Goal: Complete application form: Complete application form

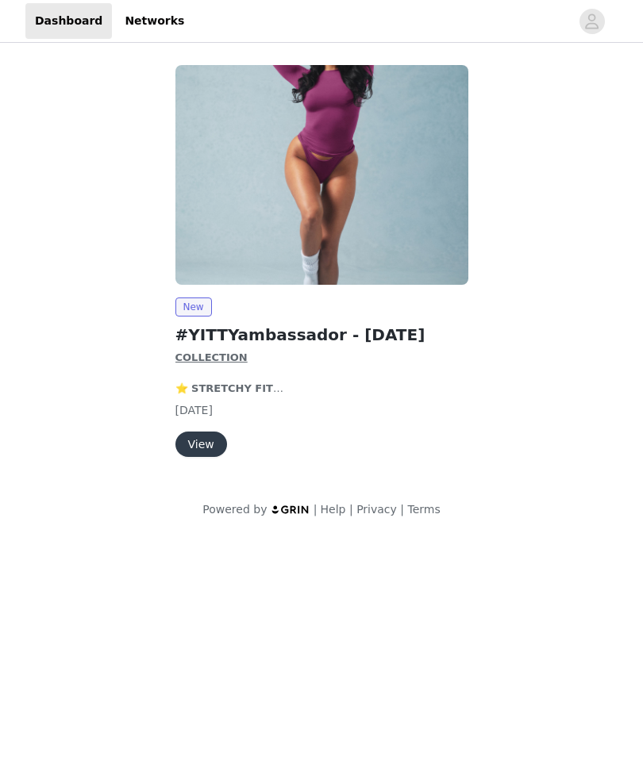
click at [205, 441] on button "View" at bounding box center [201, 444] width 52 height 25
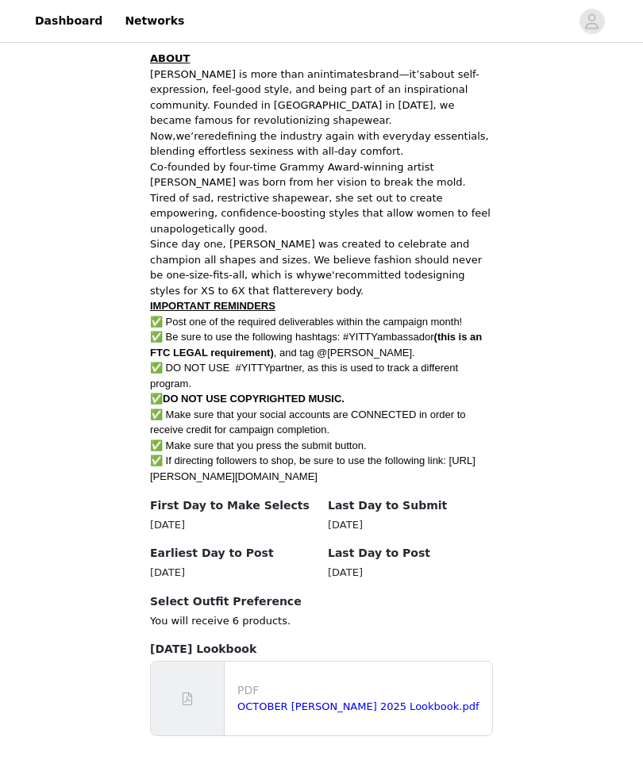
scroll to position [691, 0]
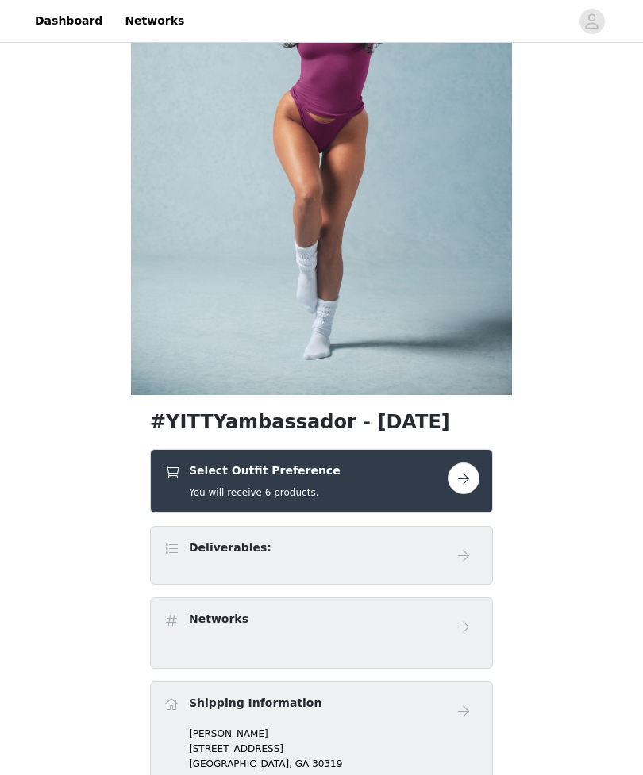
scroll to position [173, 0]
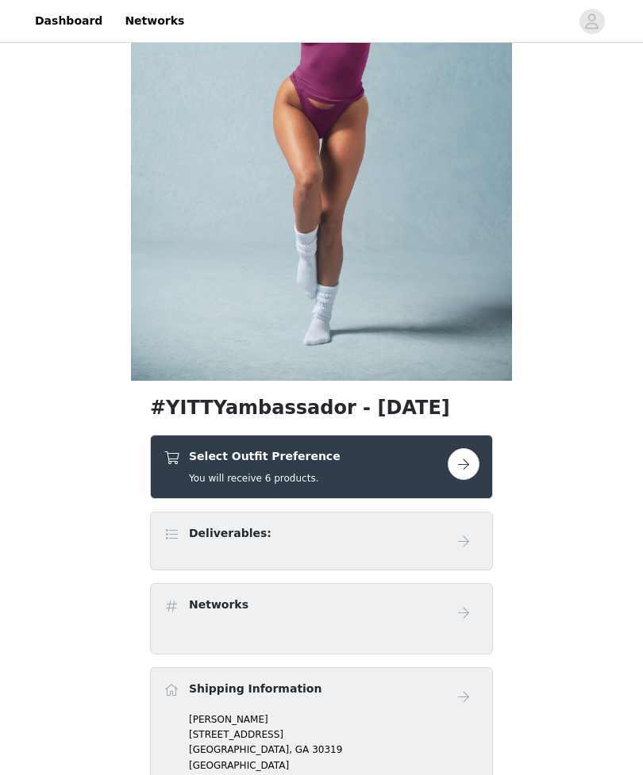
click at [468, 464] on button "button" at bounding box center [463, 464] width 32 height 32
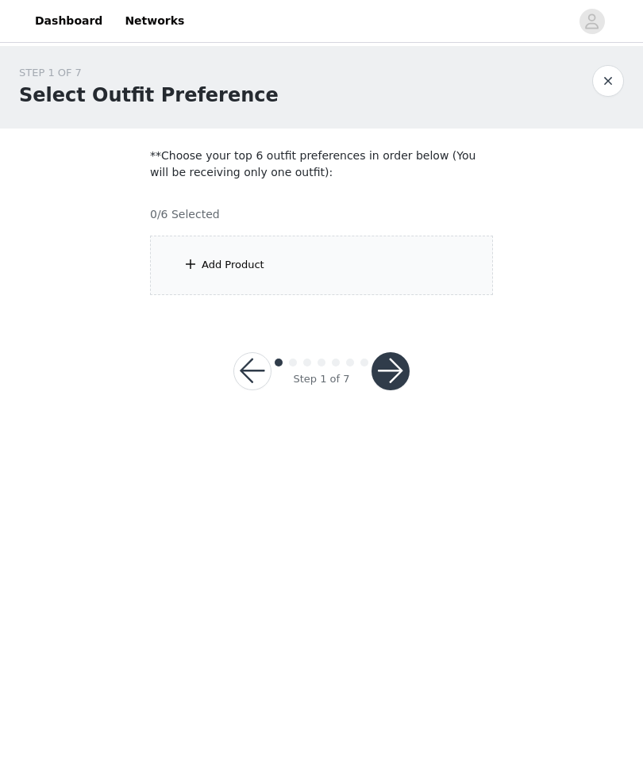
click at [179, 271] on div "Add Product" at bounding box center [321, 265] width 343 height 59
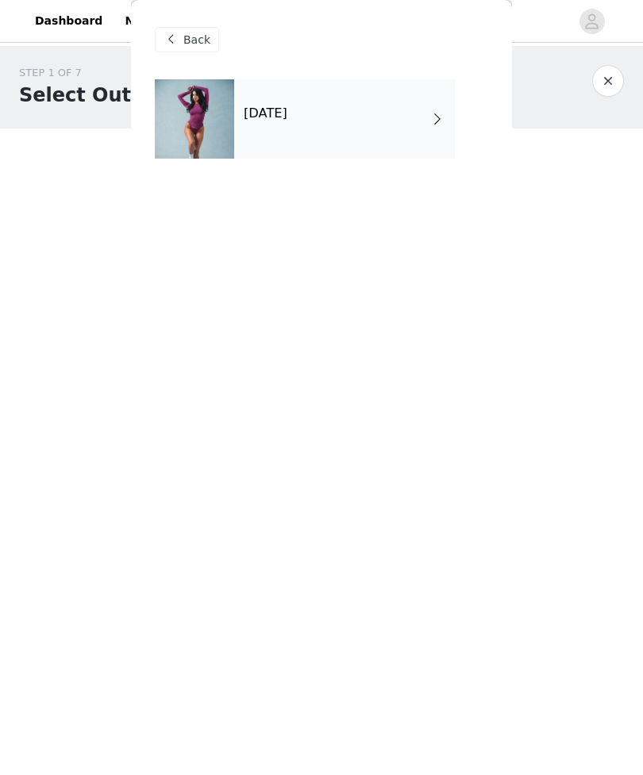
click at [237, 116] on div "[DATE]" at bounding box center [344, 118] width 221 height 79
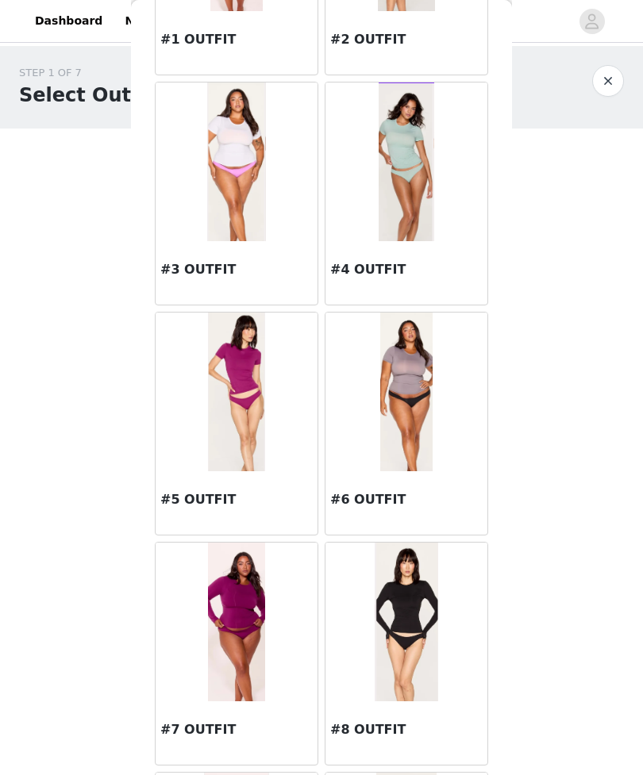
scroll to position [234, 0]
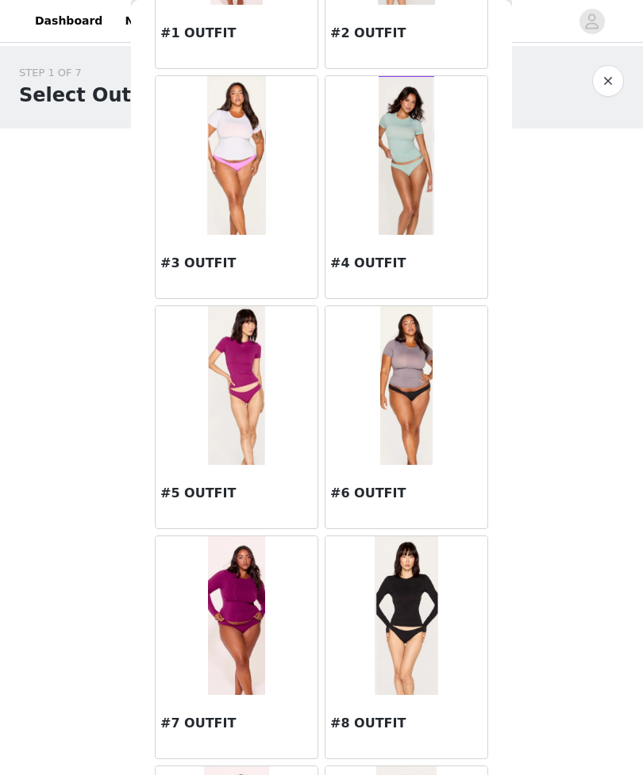
click at [260, 369] on img at bounding box center [236, 385] width 57 height 159
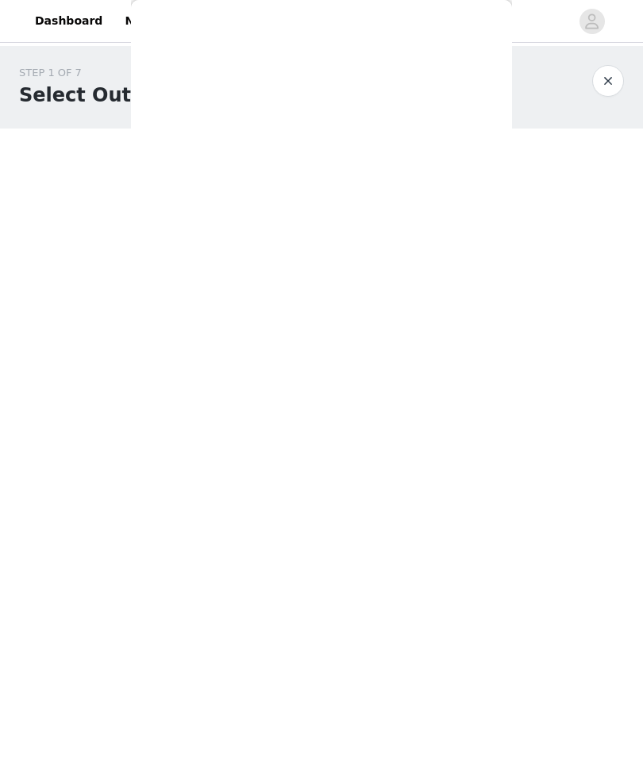
scroll to position [0, 0]
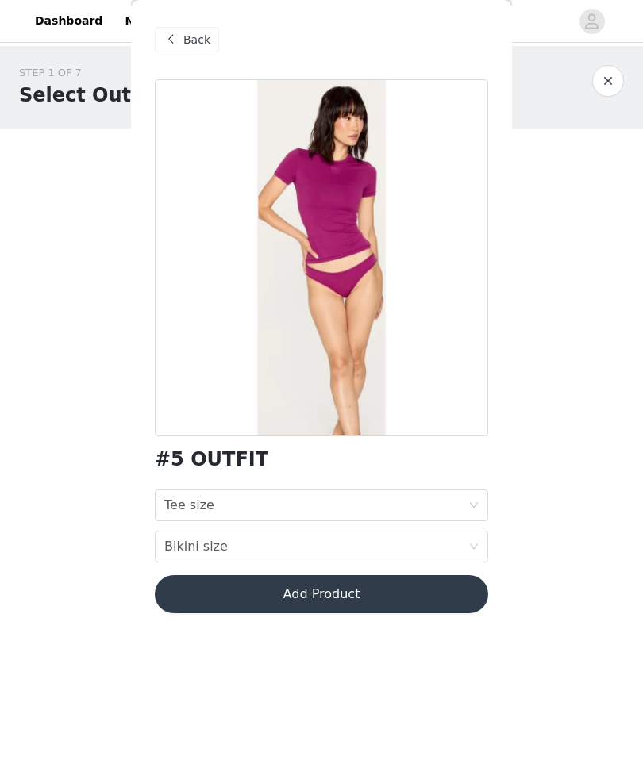
click at [459, 500] on div "Tee size Tee size" at bounding box center [316, 505] width 304 height 30
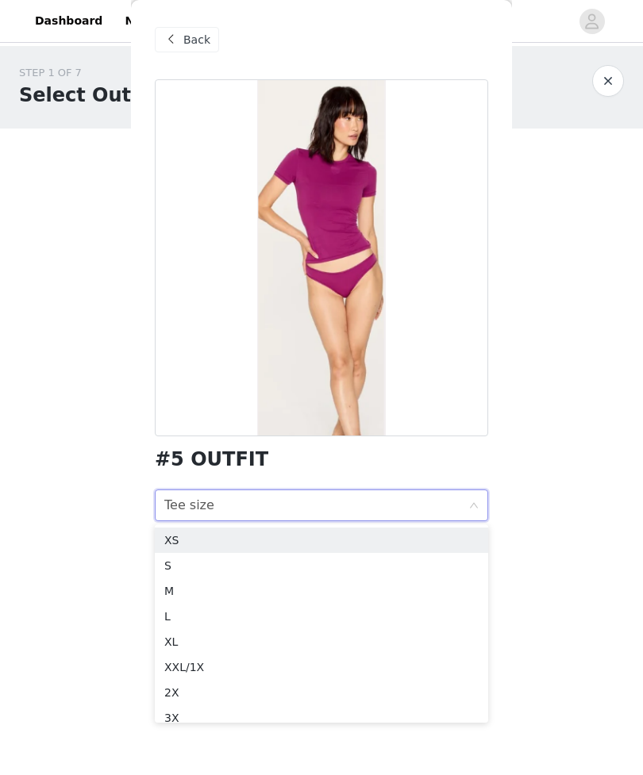
click at [340, 535] on div "XS" at bounding box center [321, 540] width 314 height 17
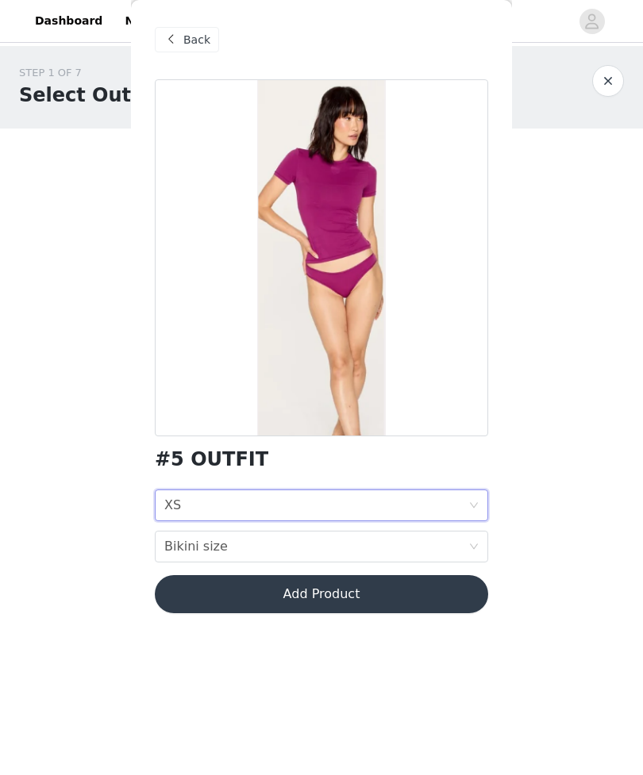
click at [412, 547] on div "Bikini size Bikini size" at bounding box center [316, 547] width 304 height 30
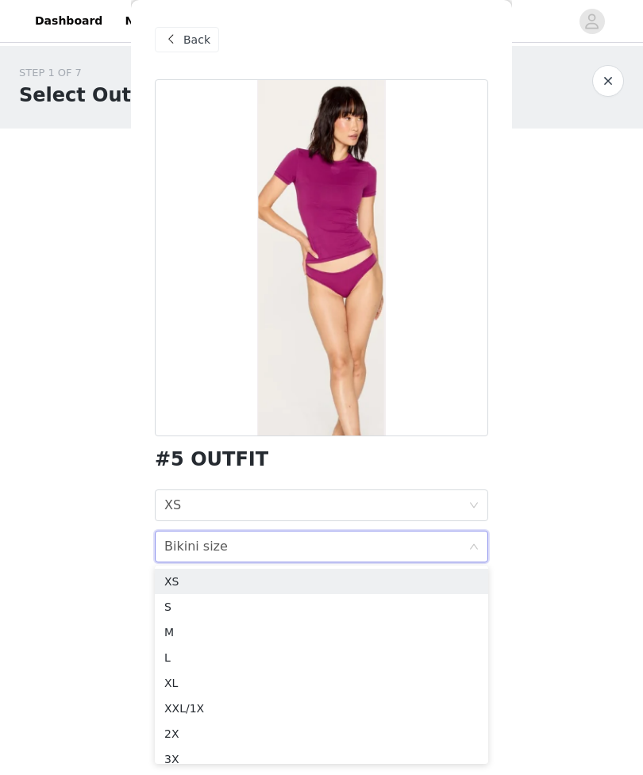
click at [364, 612] on div "S" at bounding box center [321, 606] width 314 height 17
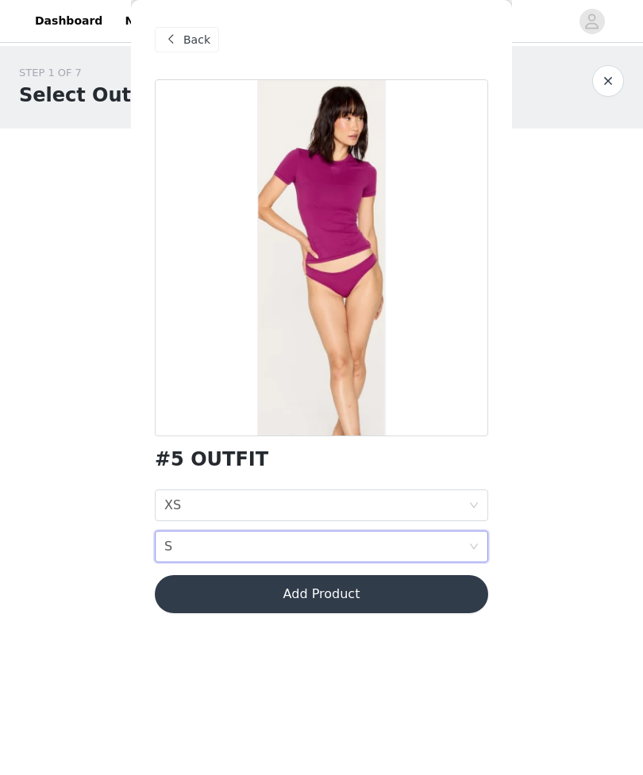
click at [426, 585] on button "Add Product" at bounding box center [321, 594] width 333 height 38
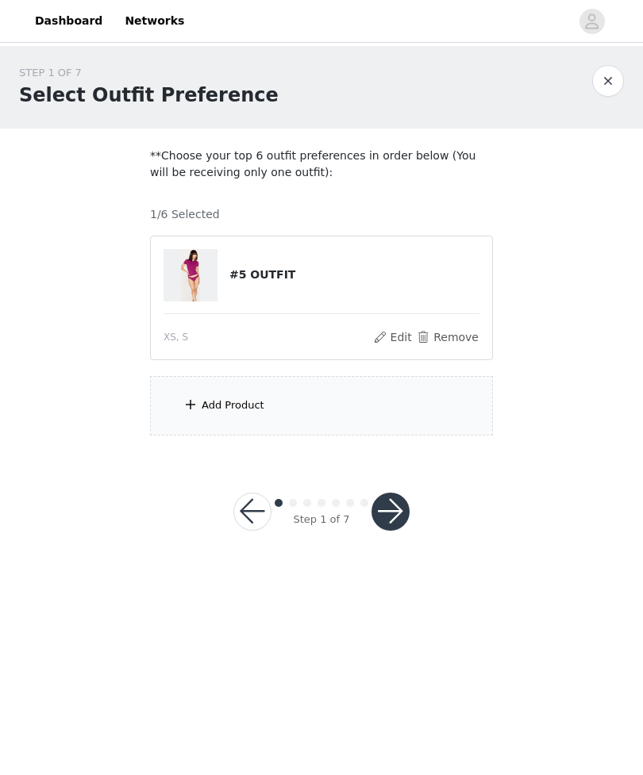
click at [437, 401] on div "Add Product" at bounding box center [321, 405] width 343 height 59
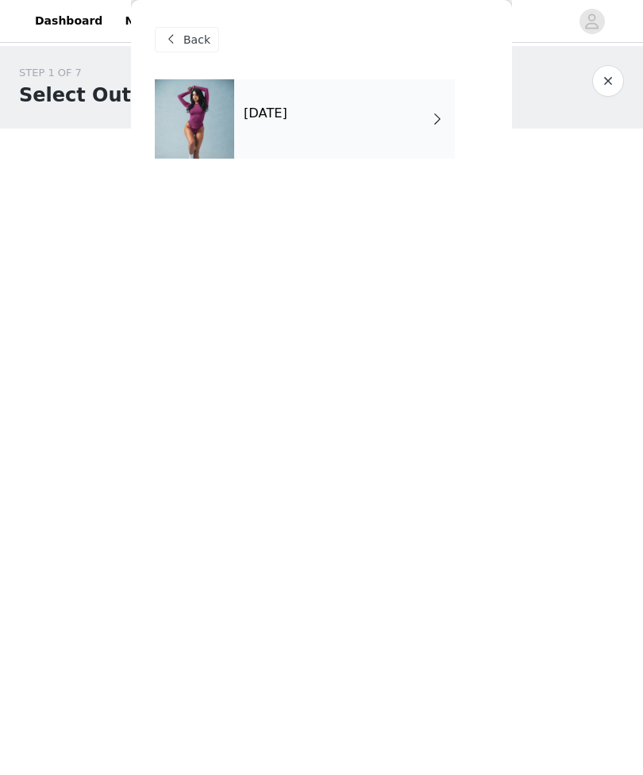
click at [432, 129] on div "[DATE]" at bounding box center [344, 118] width 221 height 79
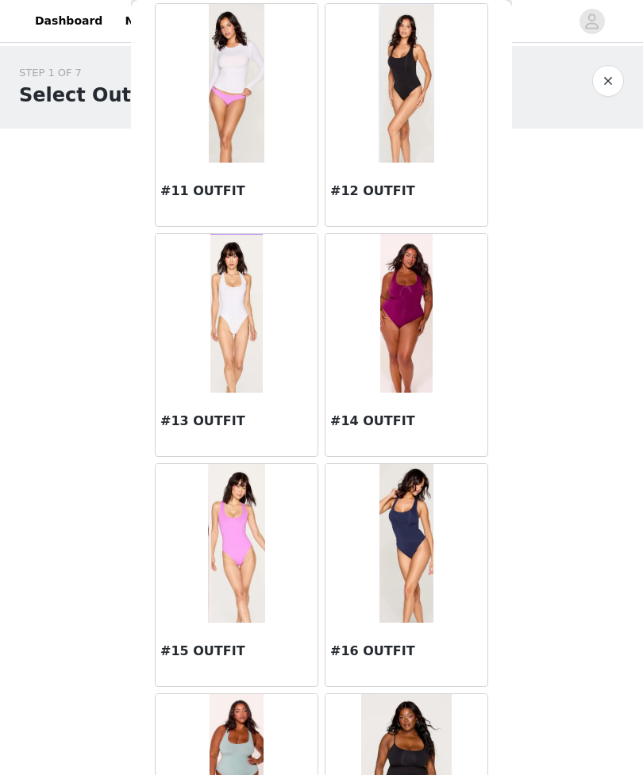
scroll to position [1227, 0]
click at [275, 331] on div at bounding box center [236, 312] width 162 height 159
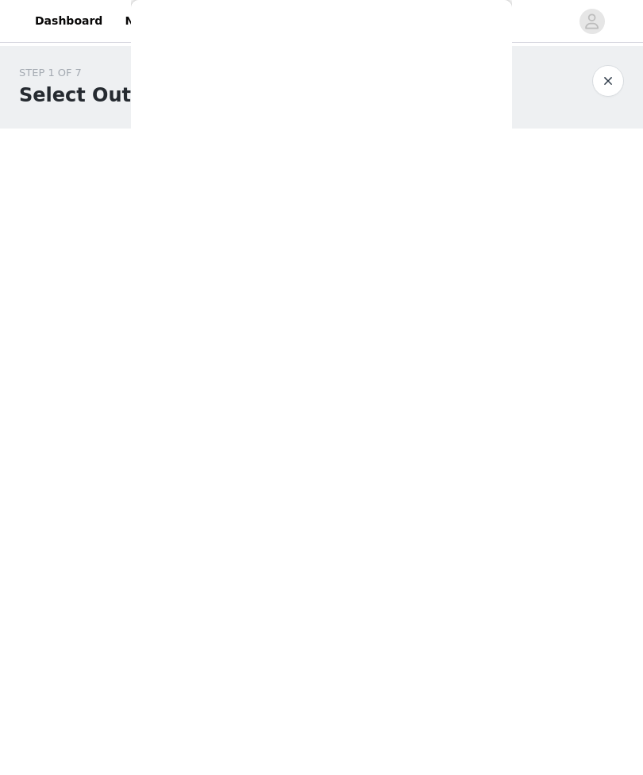
scroll to position [0, 0]
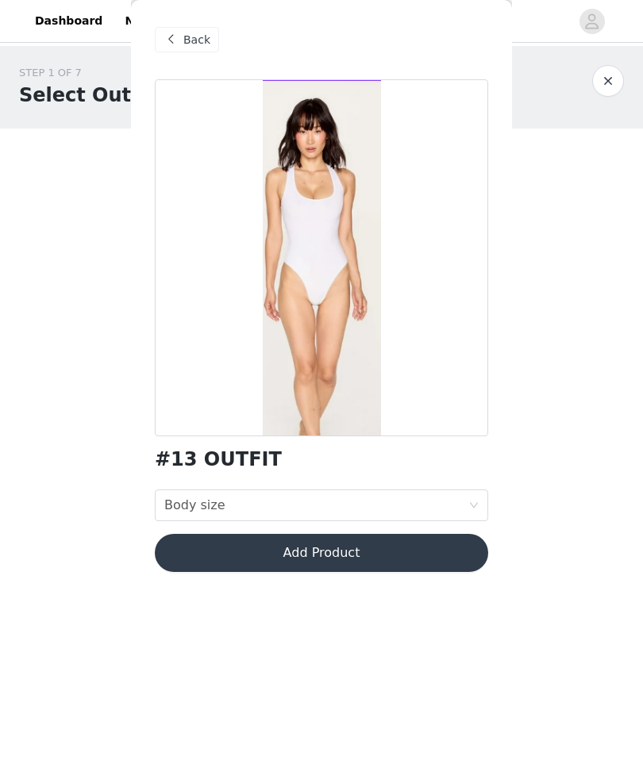
click at [420, 516] on div "Body size Body size" at bounding box center [316, 505] width 304 height 30
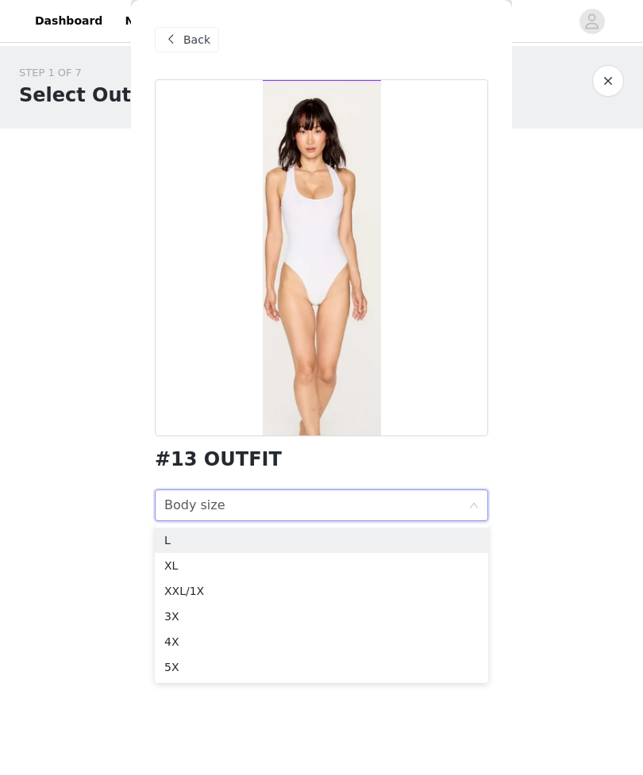
click at [473, 454] on div "#13 OUTFIT" at bounding box center [321, 459] width 333 height 21
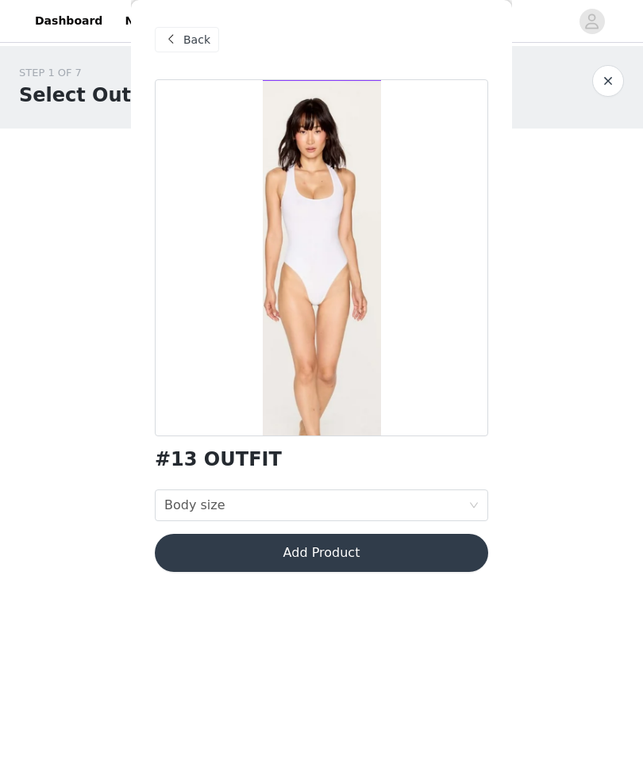
click at [451, 505] on div "Body size Body size" at bounding box center [316, 505] width 304 height 30
click at [396, 423] on div at bounding box center [321, 257] width 333 height 357
click at [205, 33] on span "Back" at bounding box center [196, 40] width 27 height 17
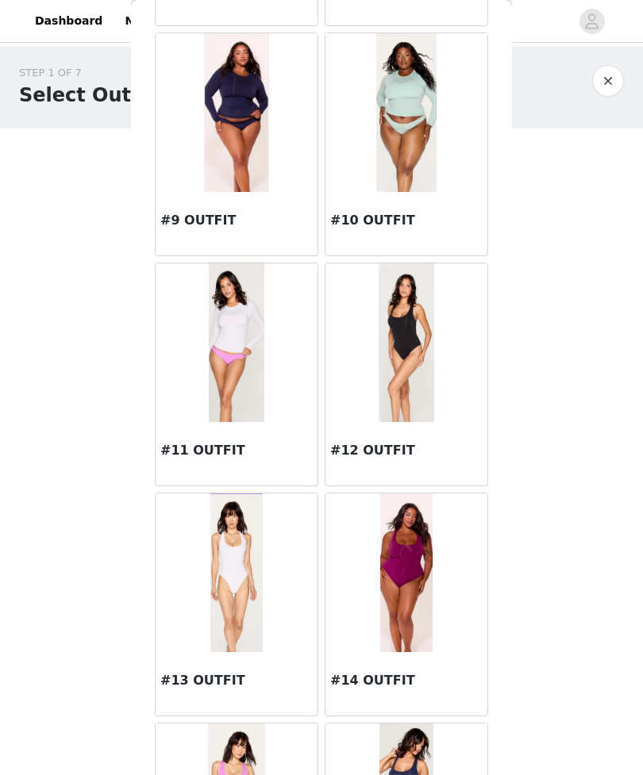
scroll to position [1031, 0]
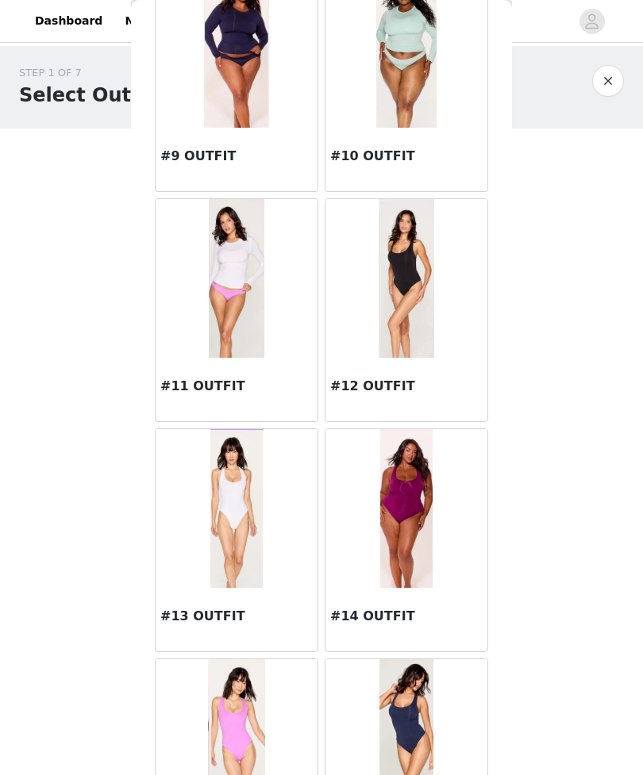
click at [413, 297] on img at bounding box center [406, 278] width 56 height 159
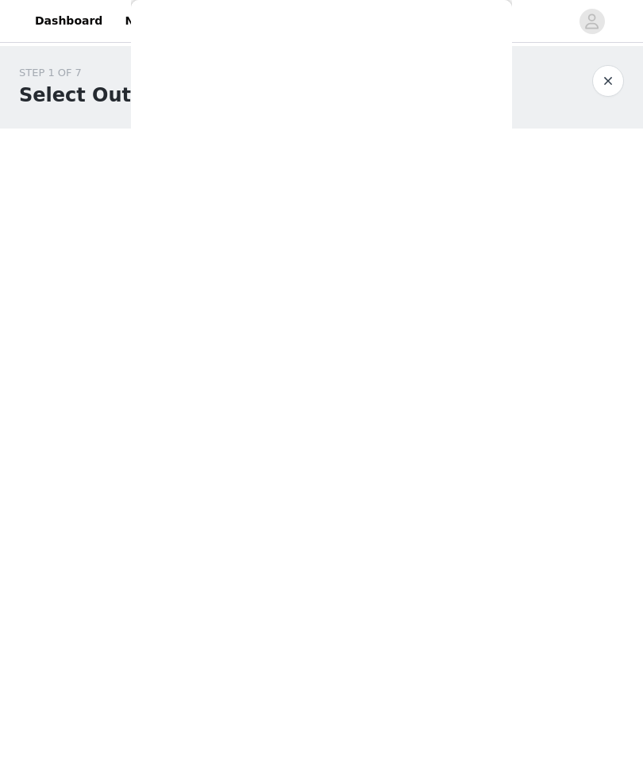
scroll to position [0, 0]
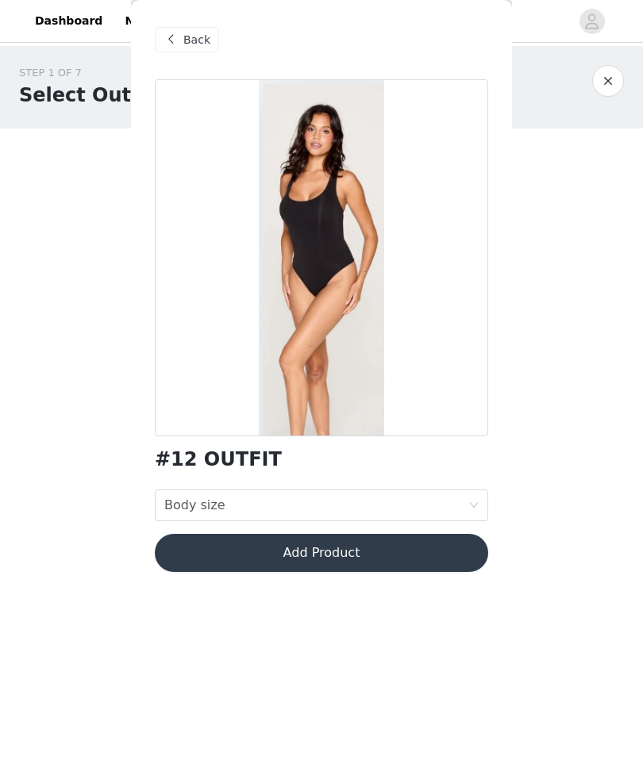
click at [456, 513] on div "Body size Body size" at bounding box center [316, 505] width 304 height 30
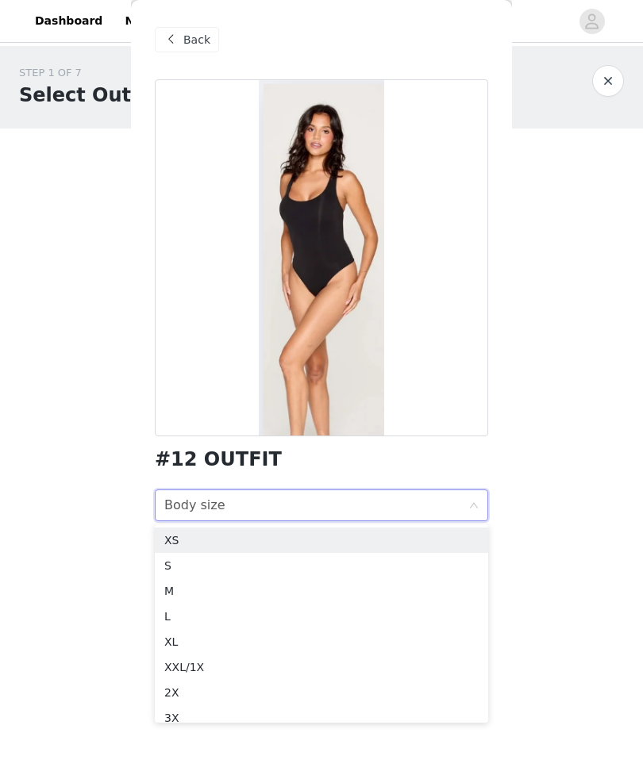
click at [252, 567] on div "S" at bounding box center [321, 565] width 314 height 17
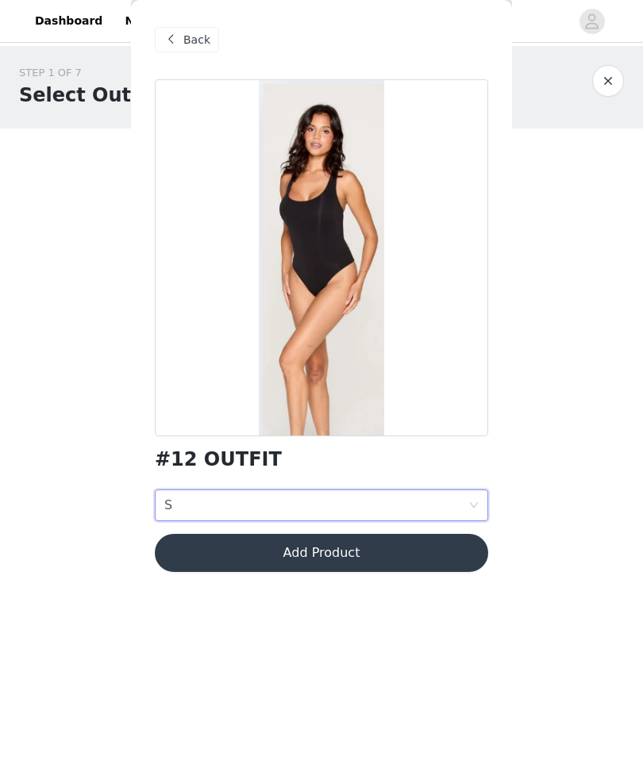
click at [374, 544] on button "Add Product" at bounding box center [321, 553] width 333 height 38
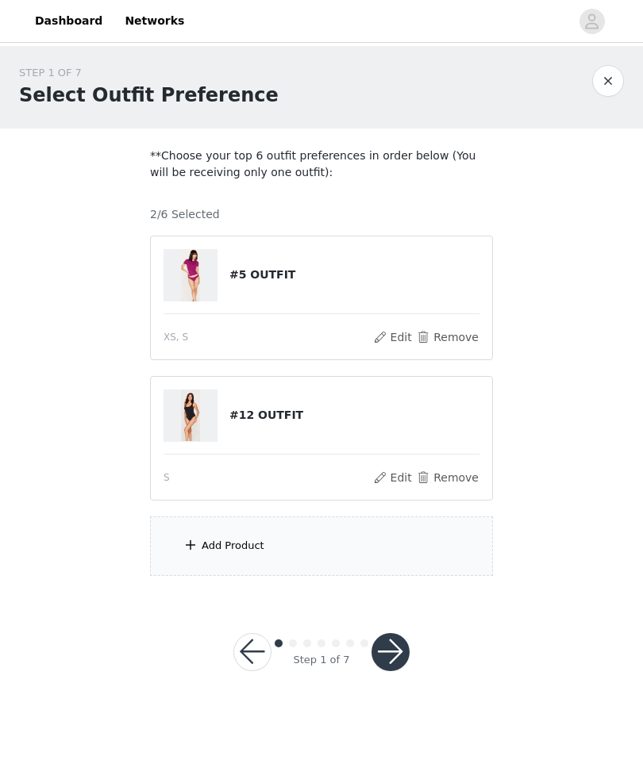
click at [391, 538] on div "Add Product" at bounding box center [321, 545] width 343 height 59
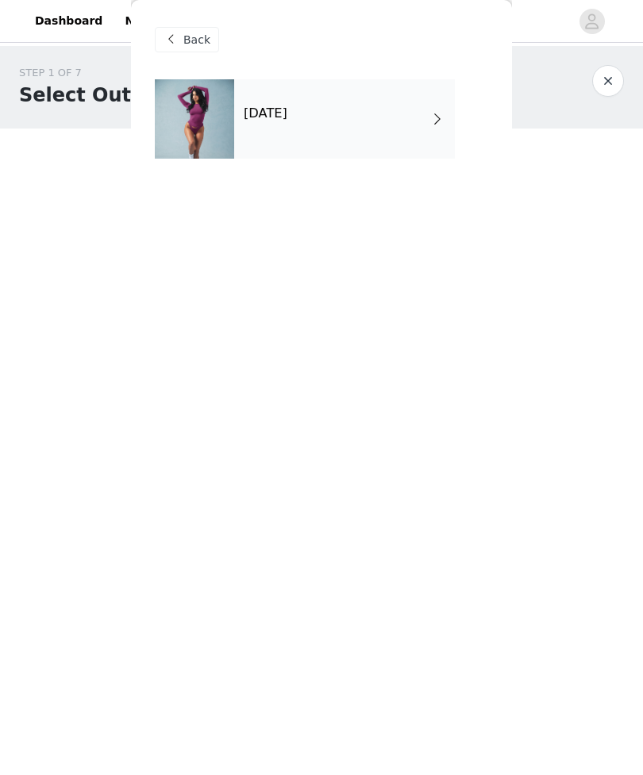
click at [417, 135] on div "[DATE]" at bounding box center [344, 118] width 221 height 79
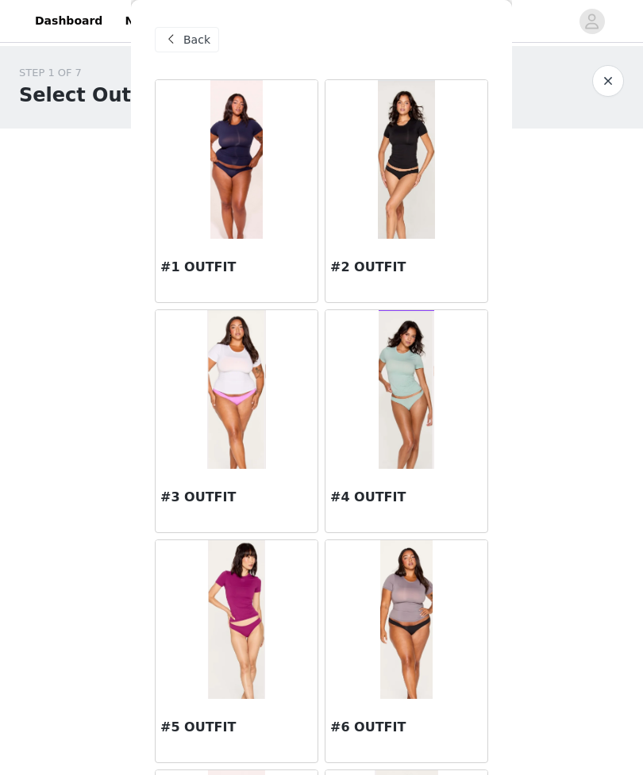
click at [255, 195] on img at bounding box center [236, 159] width 52 height 159
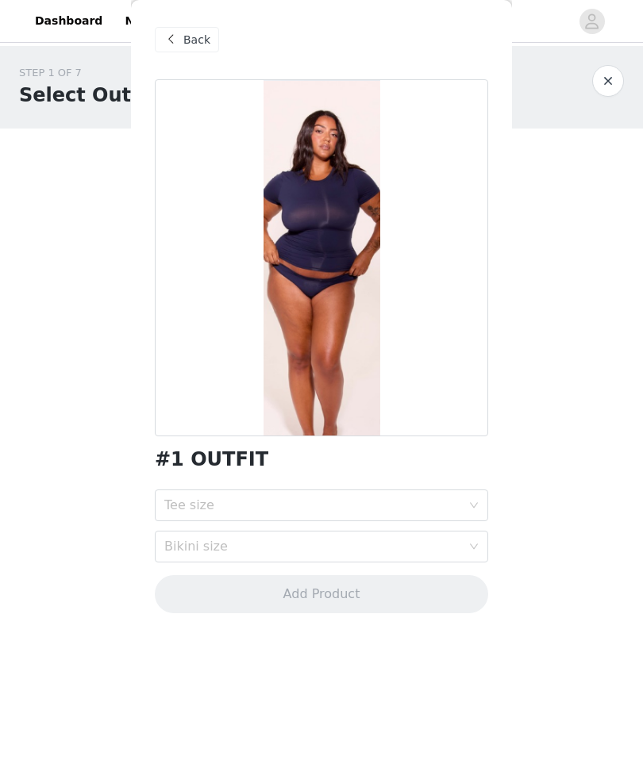
click at [405, 500] on div "Tee size" at bounding box center [312, 505] width 297 height 16
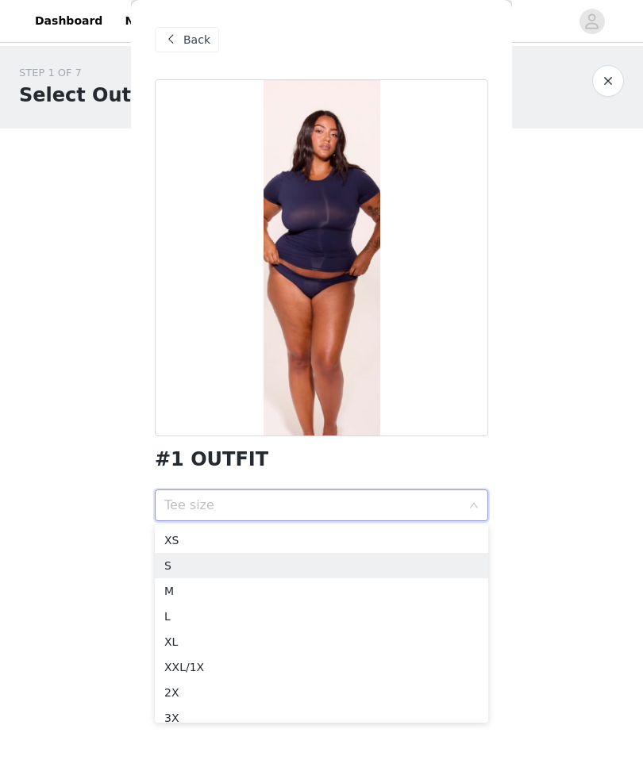
click at [341, 556] on li "S" at bounding box center [321, 565] width 333 height 25
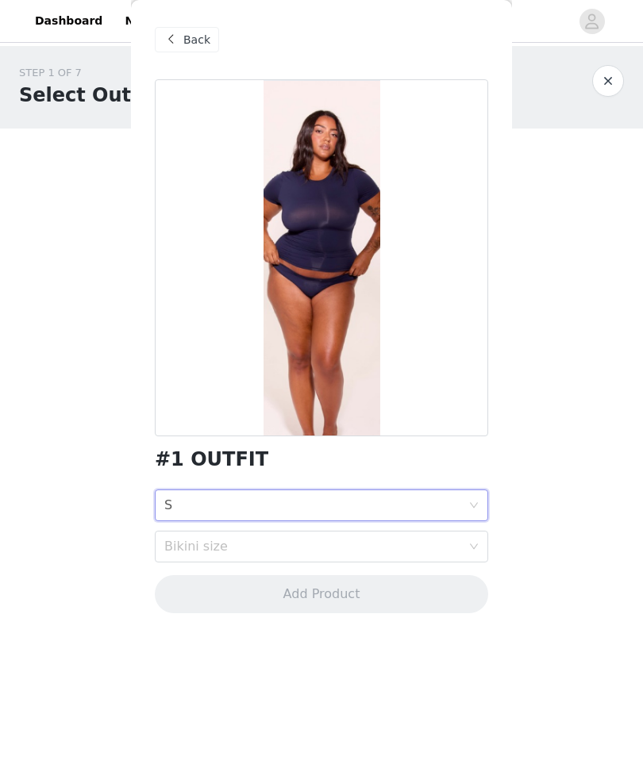
click at [363, 512] on div "Tee size S" at bounding box center [316, 505] width 304 height 30
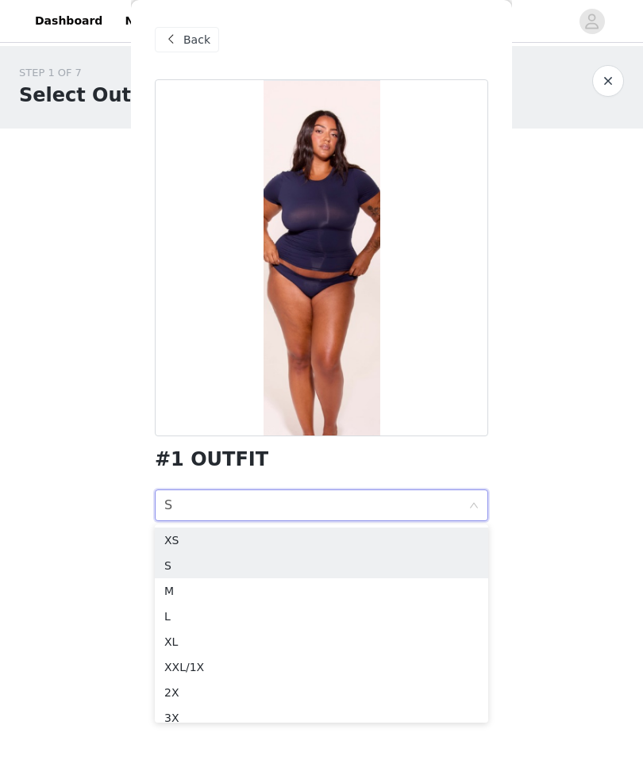
click at [356, 535] on div "XS" at bounding box center [321, 540] width 314 height 17
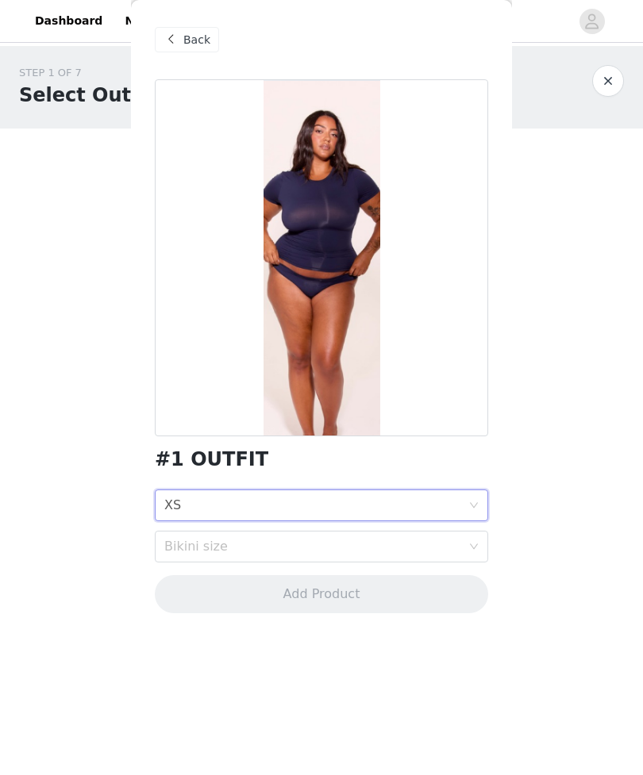
click at [367, 539] on div "Bikini size" at bounding box center [312, 547] width 297 height 16
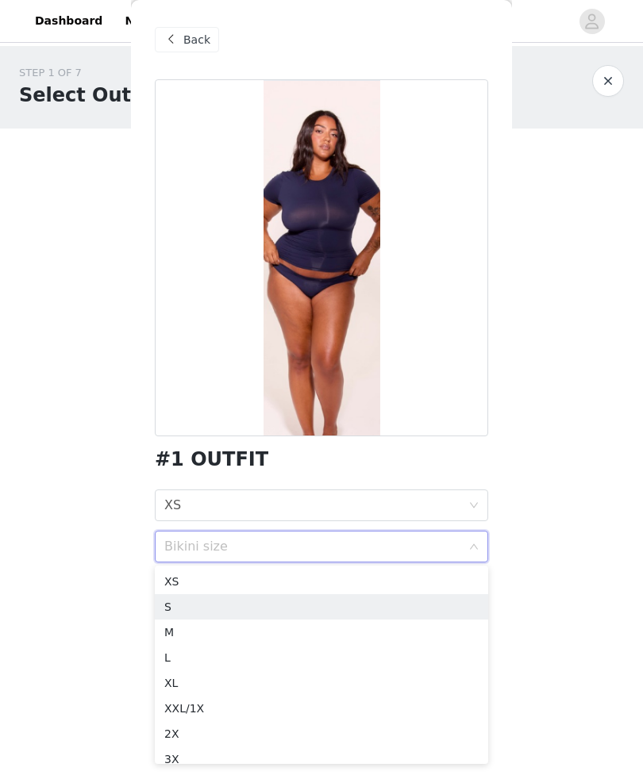
click at [314, 597] on li "S" at bounding box center [321, 606] width 333 height 25
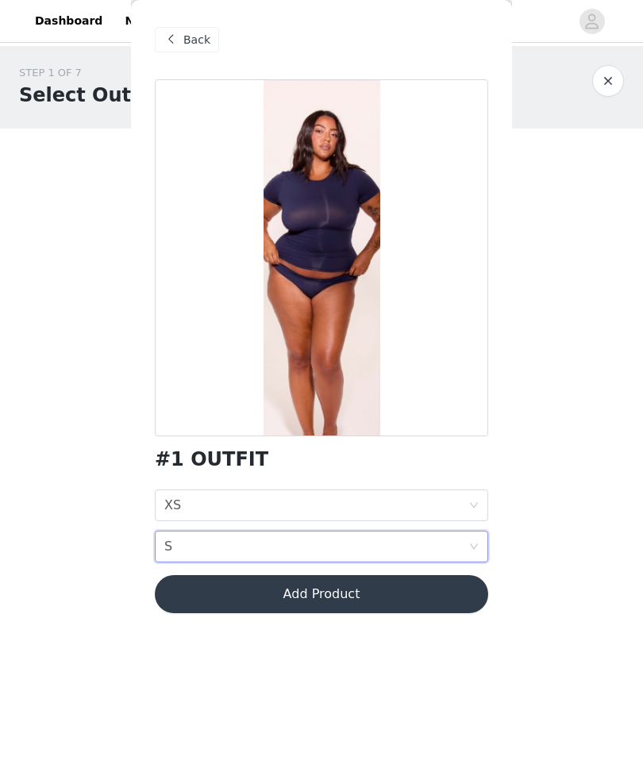
click at [424, 589] on button "Add Product" at bounding box center [321, 594] width 333 height 38
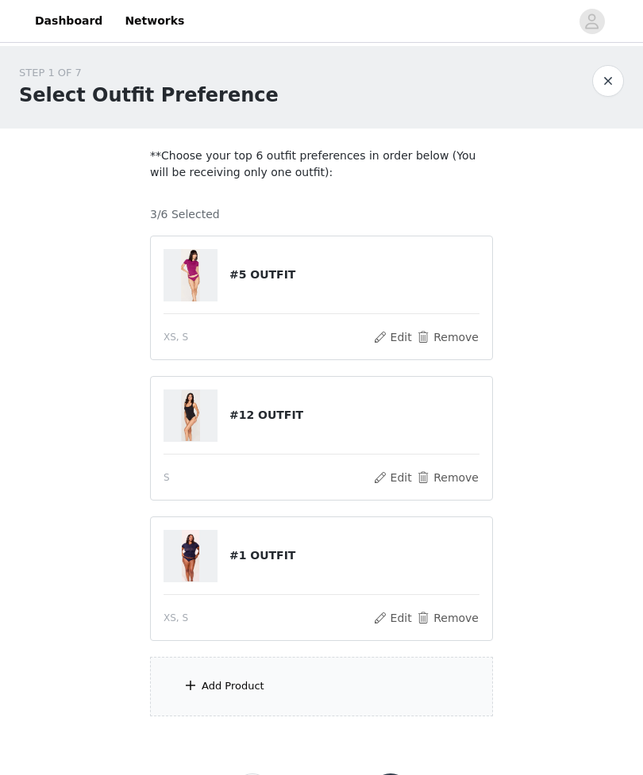
click at [359, 673] on div "Add Product" at bounding box center [321, 686] width 343 height 59
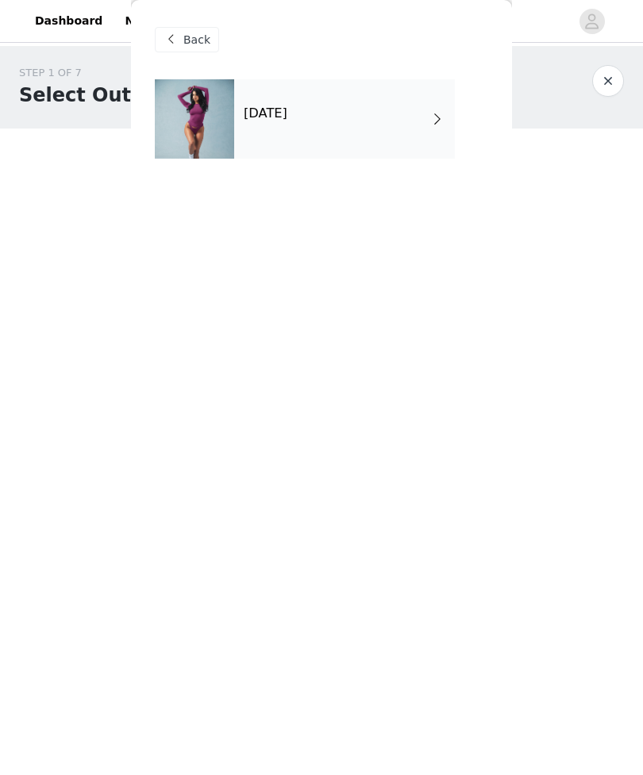
click at [414, 143] on div "[DATE]" at bounding box center [344, 118] width 221 height 79
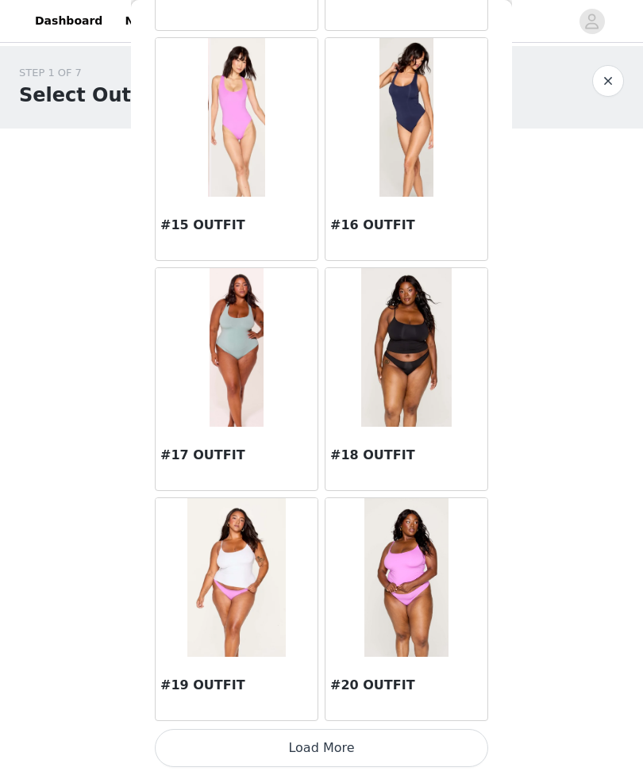
click at [414, 743] on button "Load More" at bounding box center [321, 748] width 333 height 38
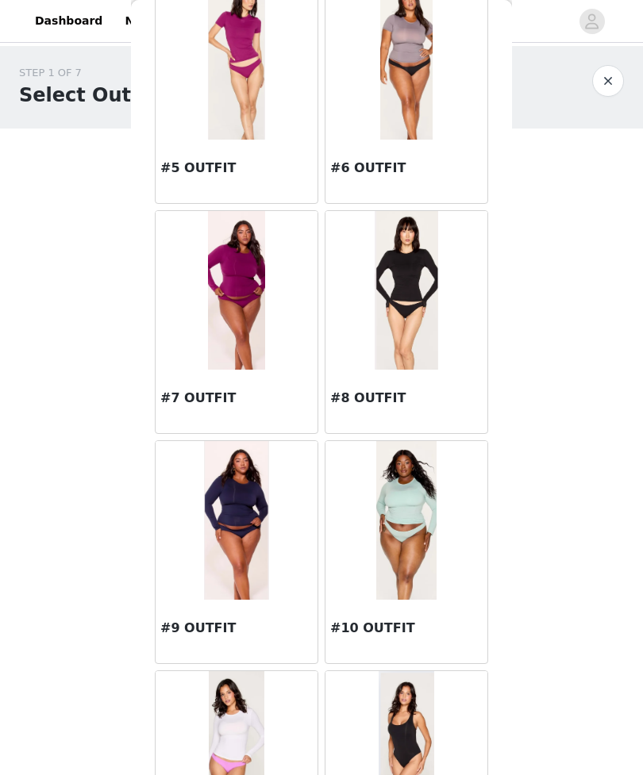
scroll to position [577, 0]
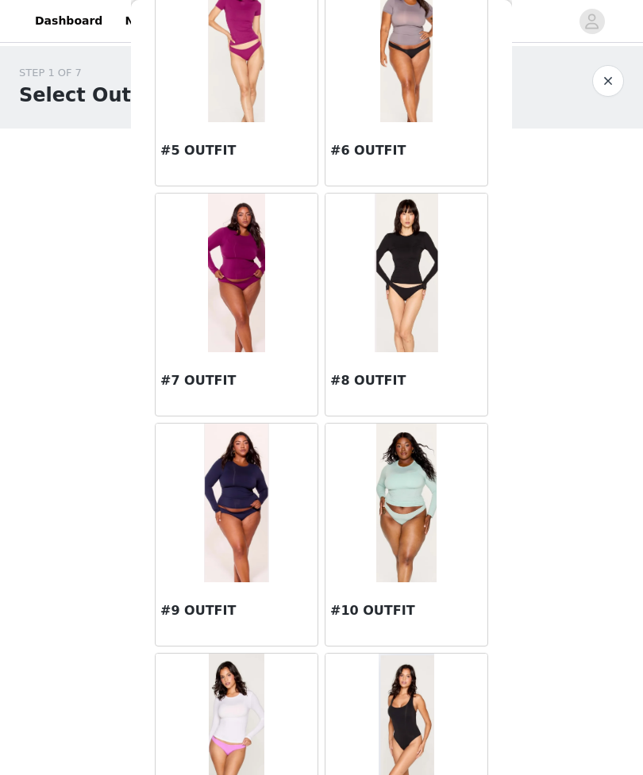
click at [263, 263] on img at bounding box center [236, 273] width 57 height 159
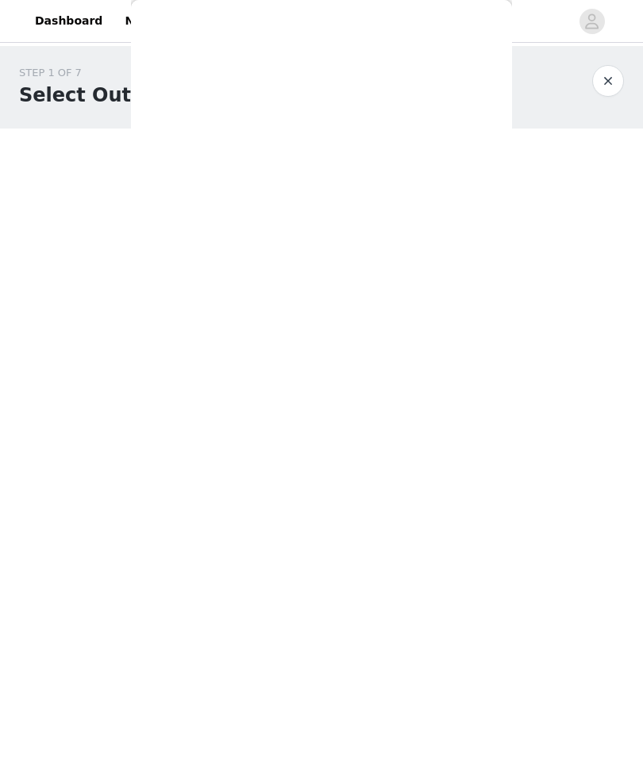
scroll to position [0, 0]
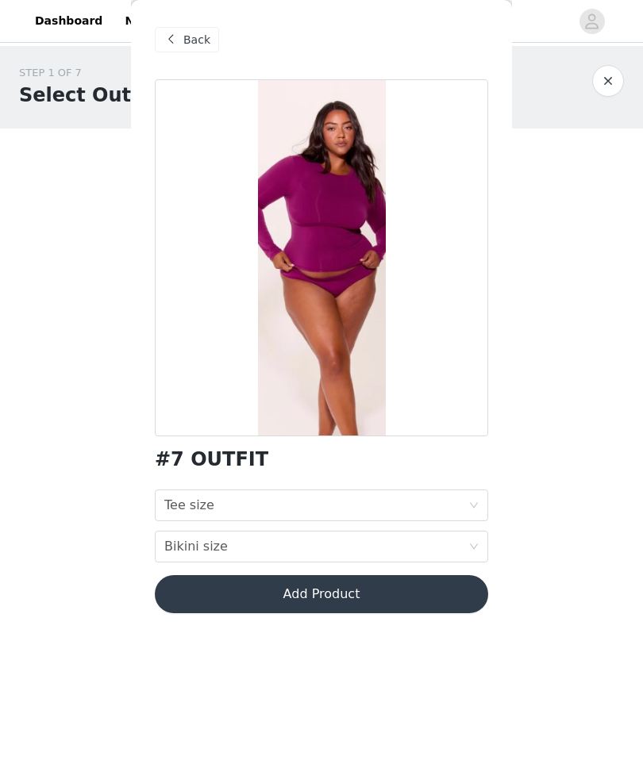
click at [397, 499] on div "Tee size Tee size" at bounding box center [316, 505] width 304 height 30
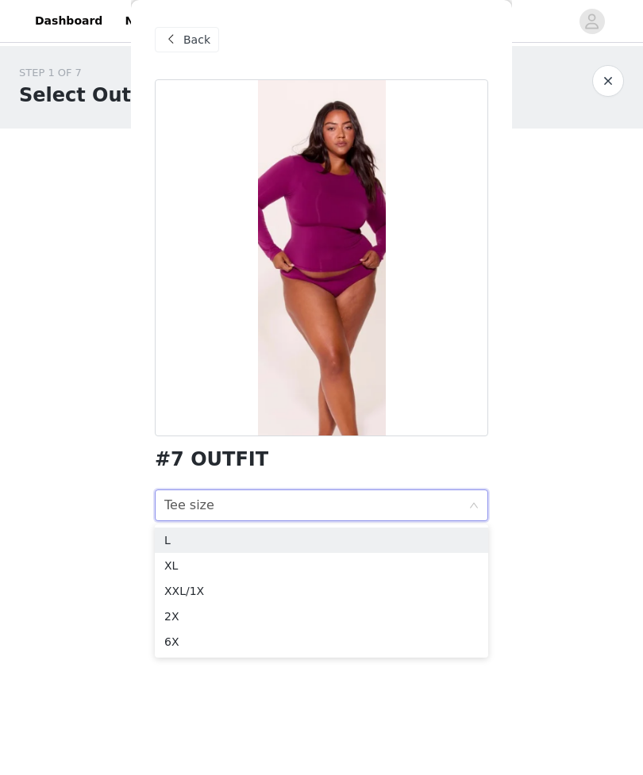
click at [194, 46] on span "Back" at bounding box center [196, 40] width 27 height 17
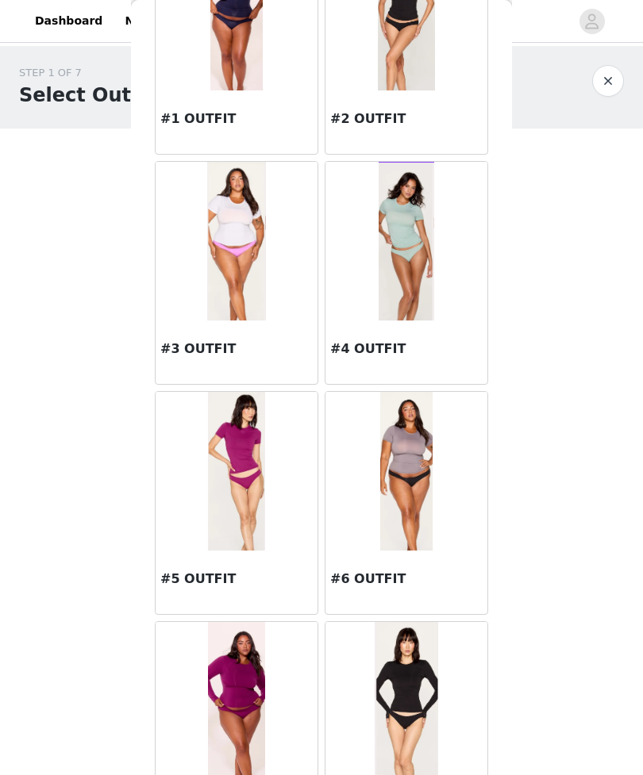
scroll to position [97, 0]
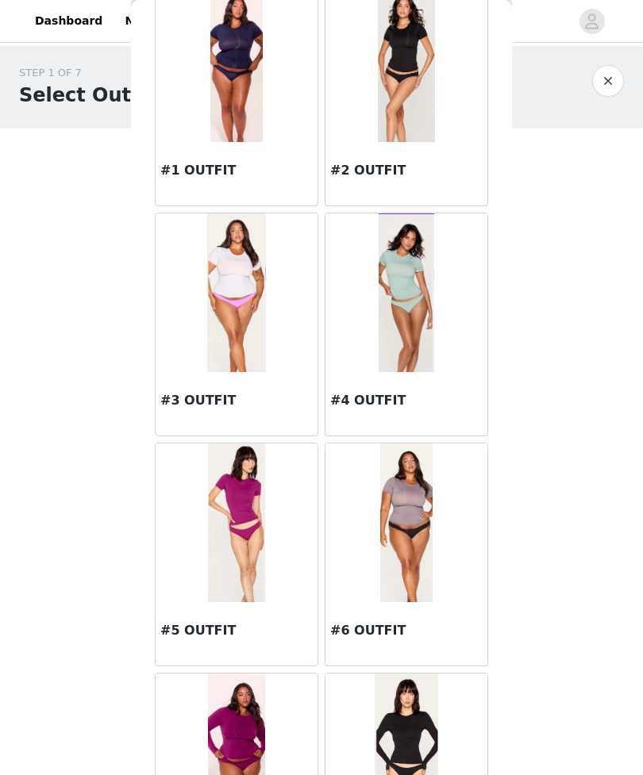
click at [414, 334] on img at bounding box center [406, 292] width 56 height 159
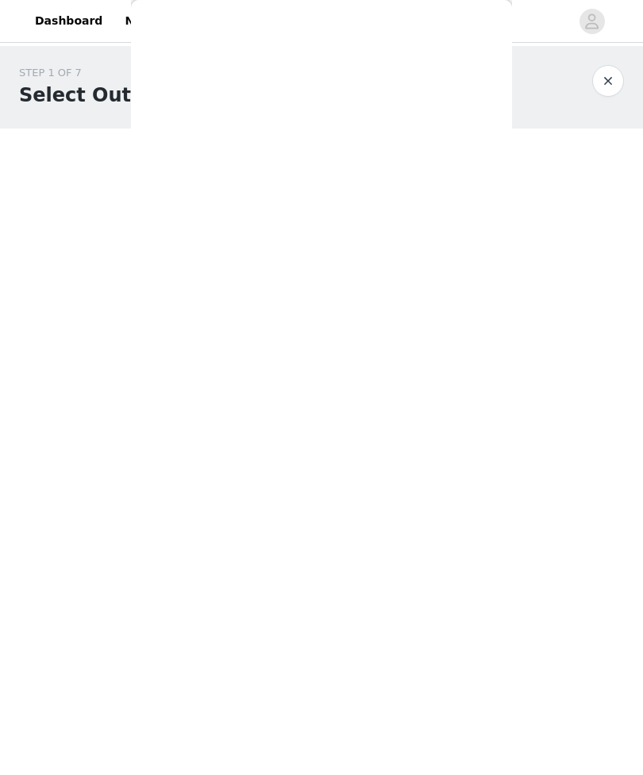
scroll to position [0, 0]
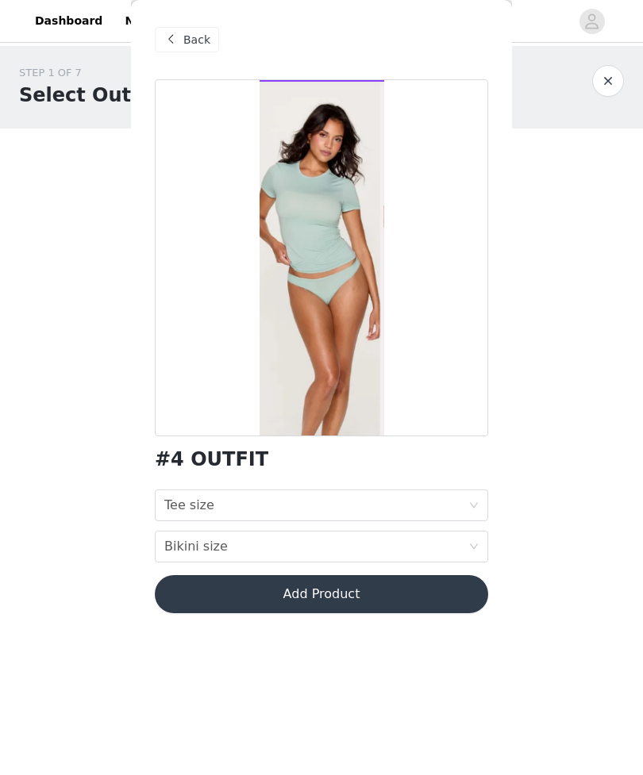
click at [424, 494] on div "Tee size Tee size" at bounding box center [316, 505] width 304 height 30
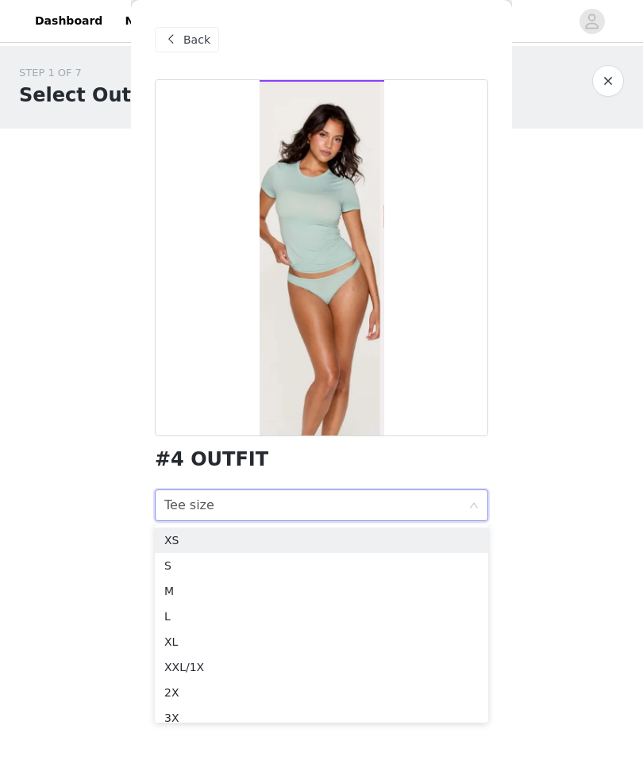
click at [363, 551] on li "XS" at bounding box center [321, 540] width 333 height 25
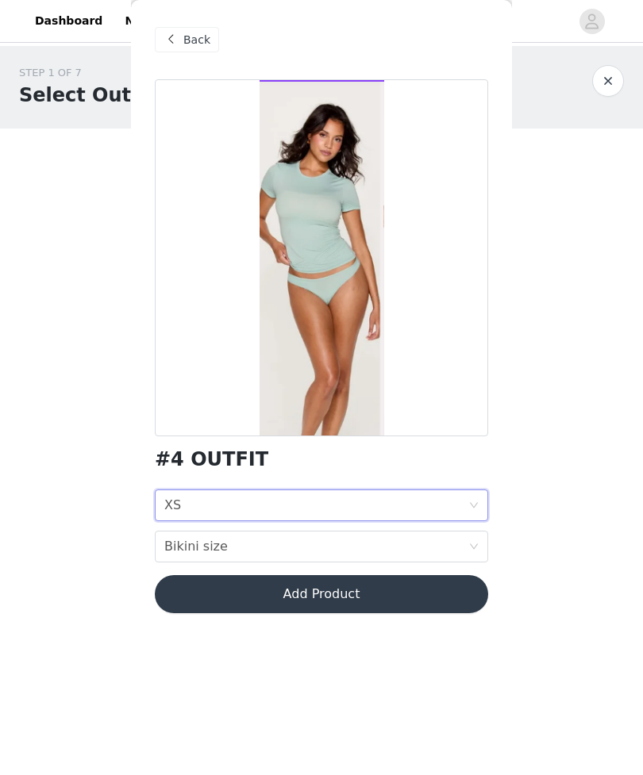
click at [380, 542] on div "Bikini size Bikini size" at bounding box center [316, 547] width 304 height 30
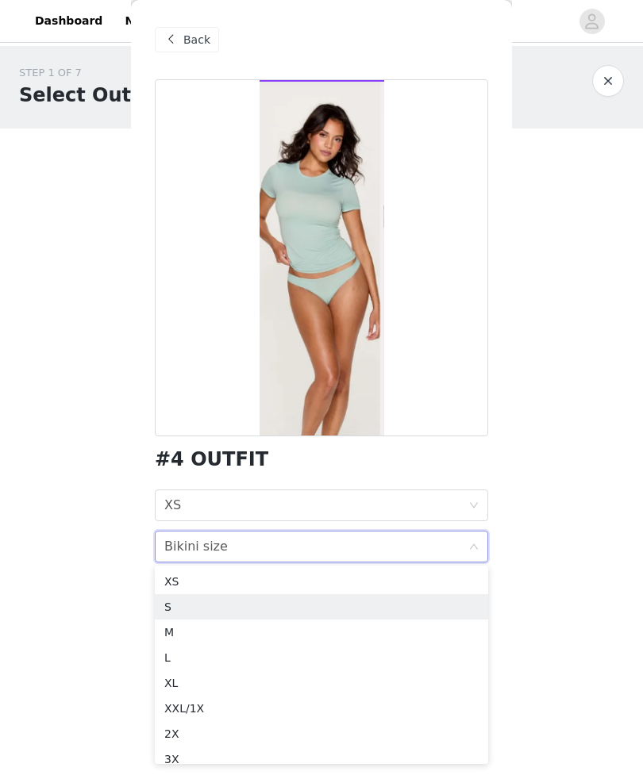
click at [320, 601] on div "S" at bounding box center [321, 606] width 314 height 17
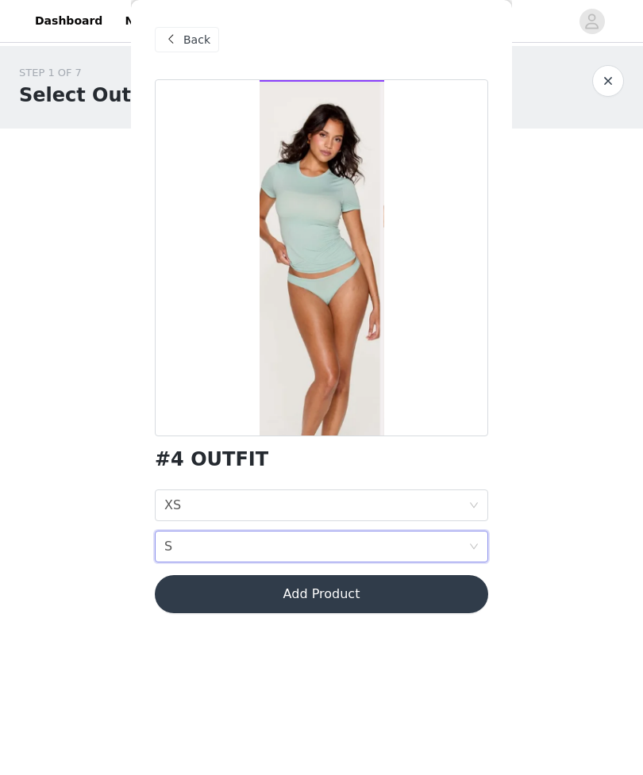
click at [367, 588] on button "Add Product" at bounding box center [321, 594] width 333 height 38
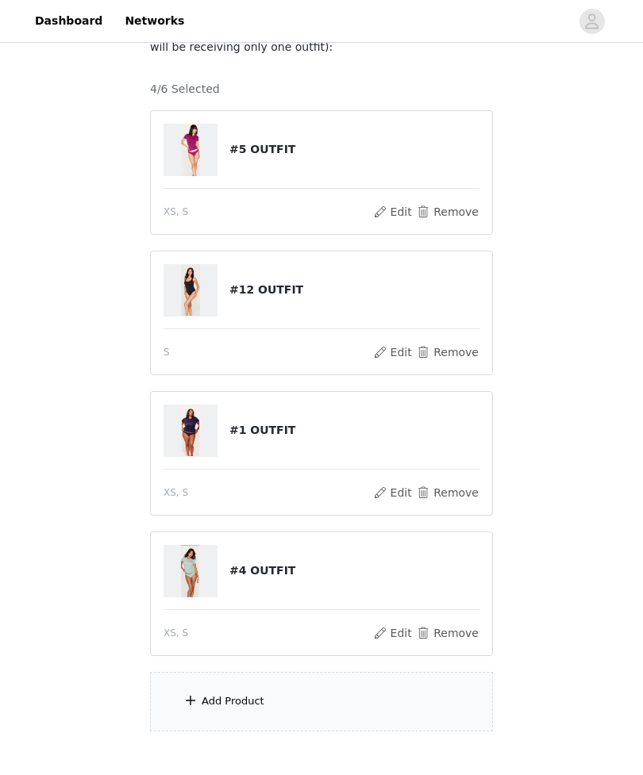
scroll to position [163, 0]
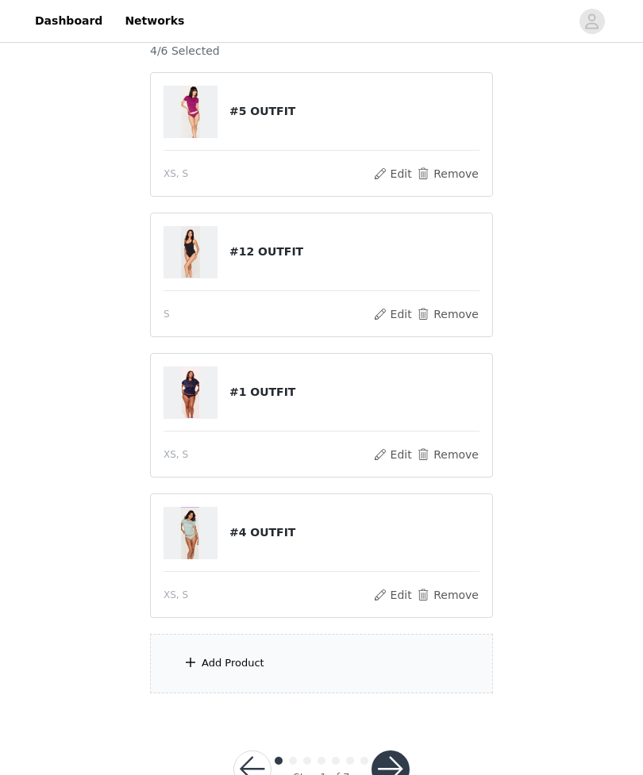
click at [330, 655] on div "Add Product" at bounding box center [321, 663] width 343 height 59
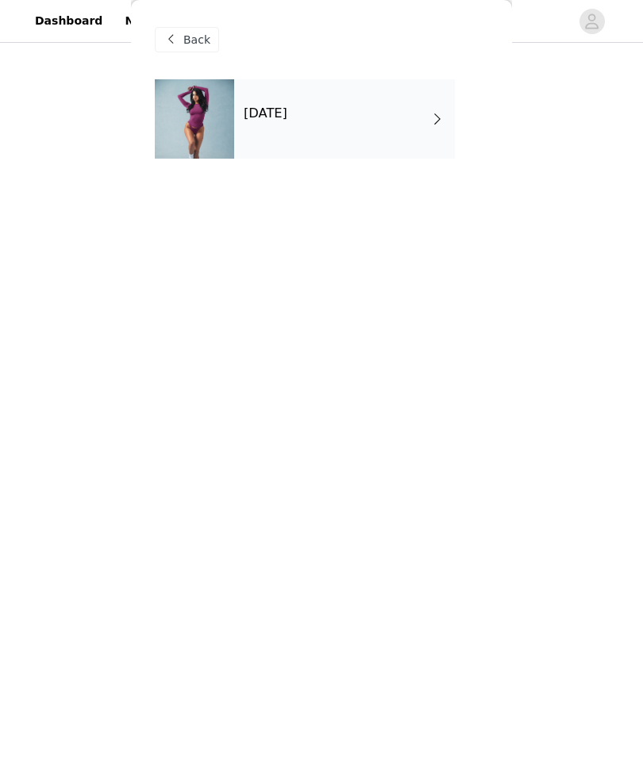
click at [399, 132] on div "[DATE]" at bounding box center [344, 118] width 221 height 79
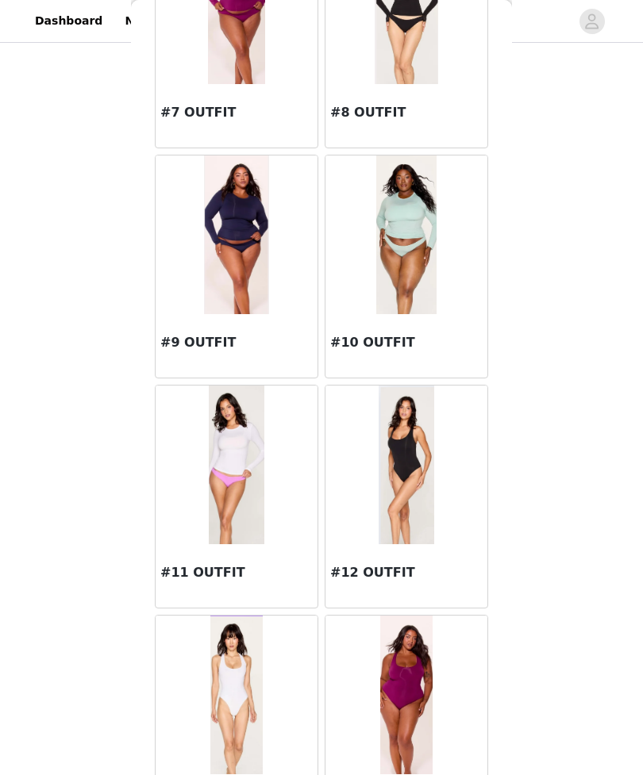
scroll to position [1050, 0]
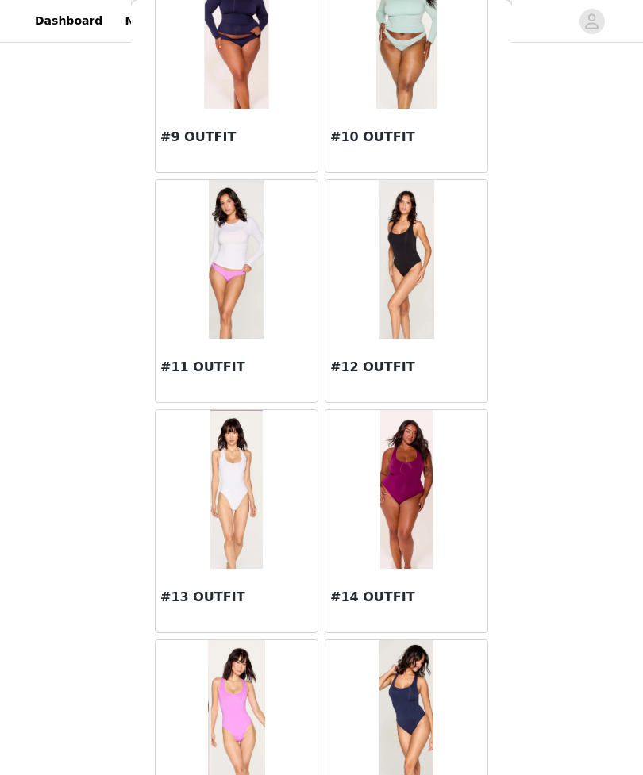
click at [453, 267] on div at bounding box center [406, 259] width 162 height 159
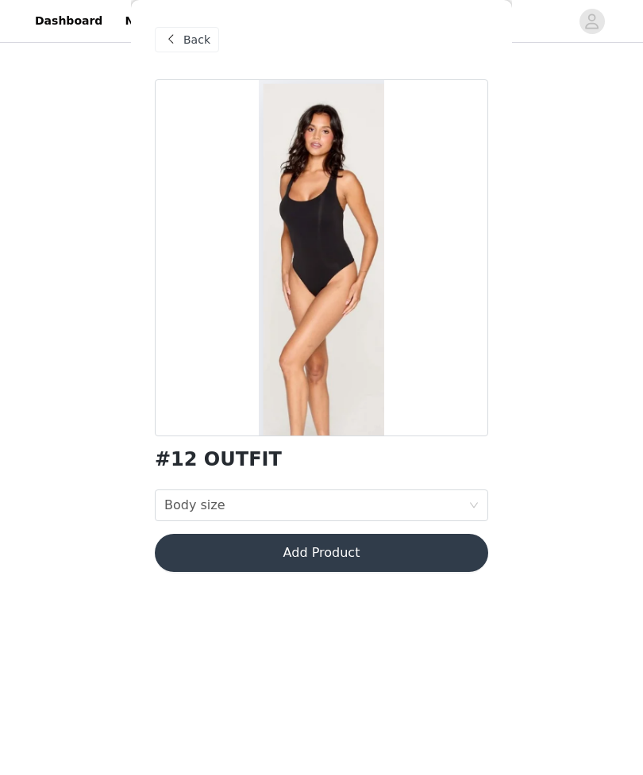
scroll to position [0, 0]
click at [414, 507] on div "Body size Body size" at bounding box center [316, 505] width 304 height 30
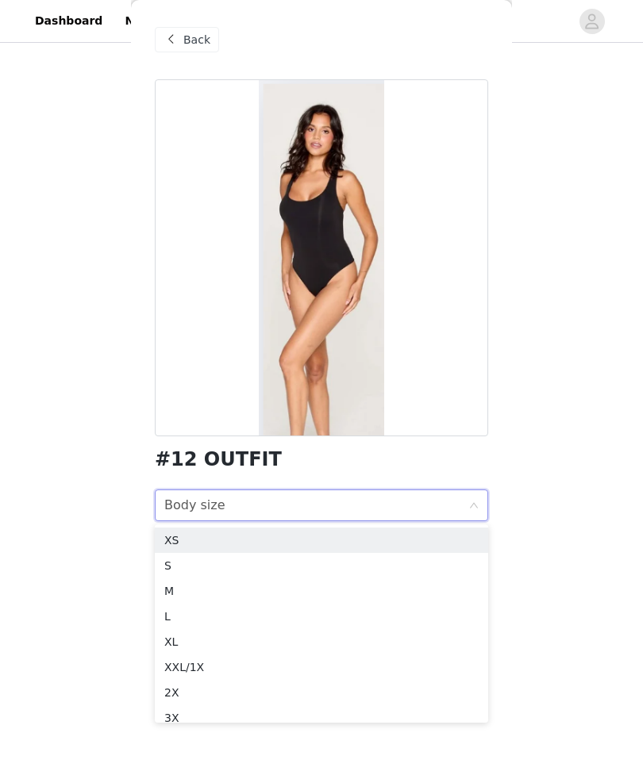
click at [402, 563] on div "S" at bounding box center [321, 565] width 314 height 17
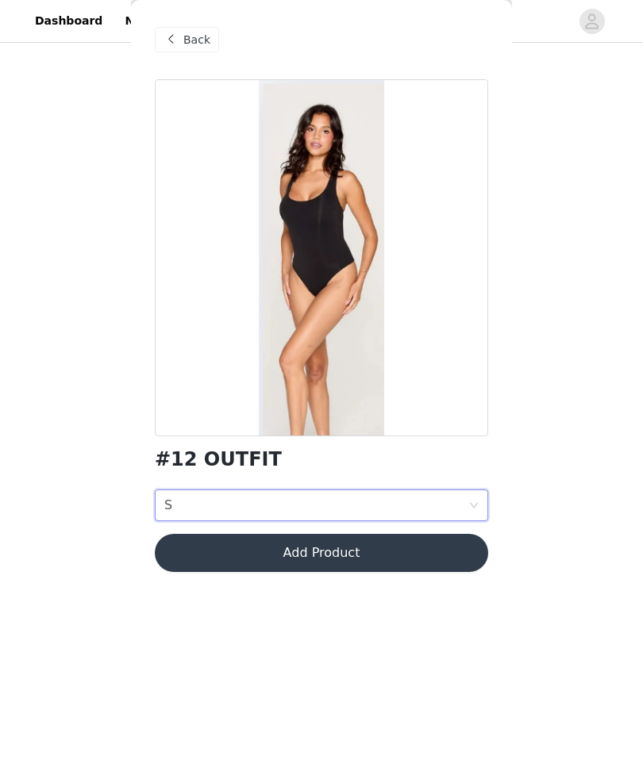
click at [423, 548] on button "Add Product" at bounding box center [321, 553] width 333 height 38
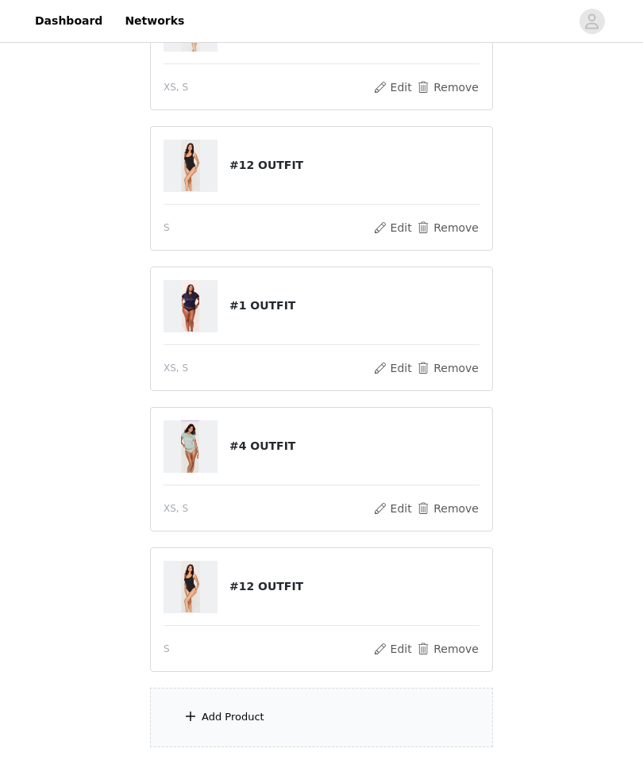
scroll to position [249, 0]
click at [422, 568] on div "#12 OUTFIT" at bounding box center [321, 588] width 316 height 52
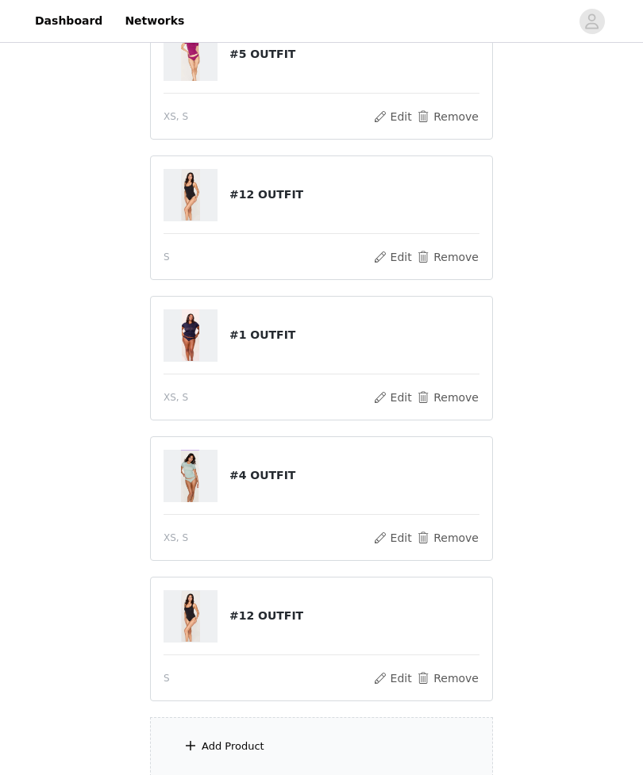
scroll to position [221, 0]
click at [393, 683] on button "Edit" at bounding box center [392, 678] width 40 height 19
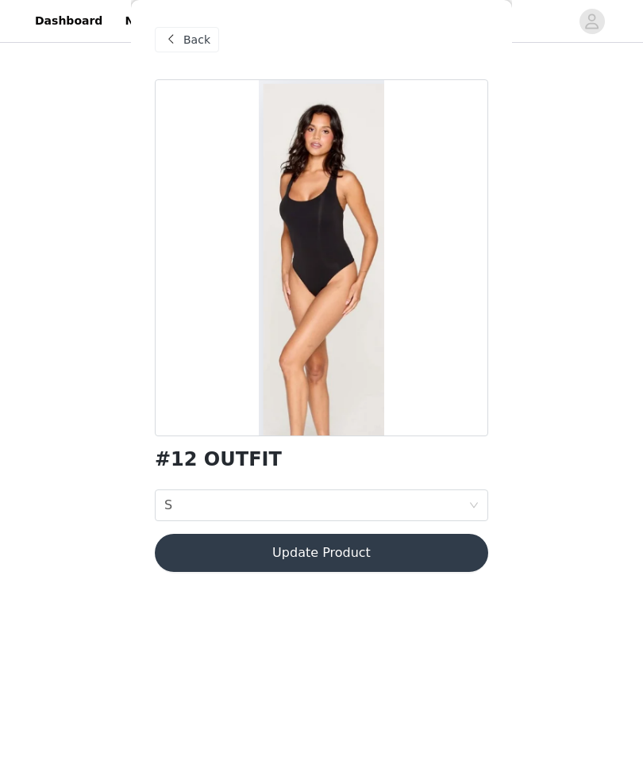
click at [419, 502] on div "Body size S" at bounding box center [316, 505] width 304 height 30
click at [204, 43] on span "Back" at bounding box center [196, 40] width 27 height 17
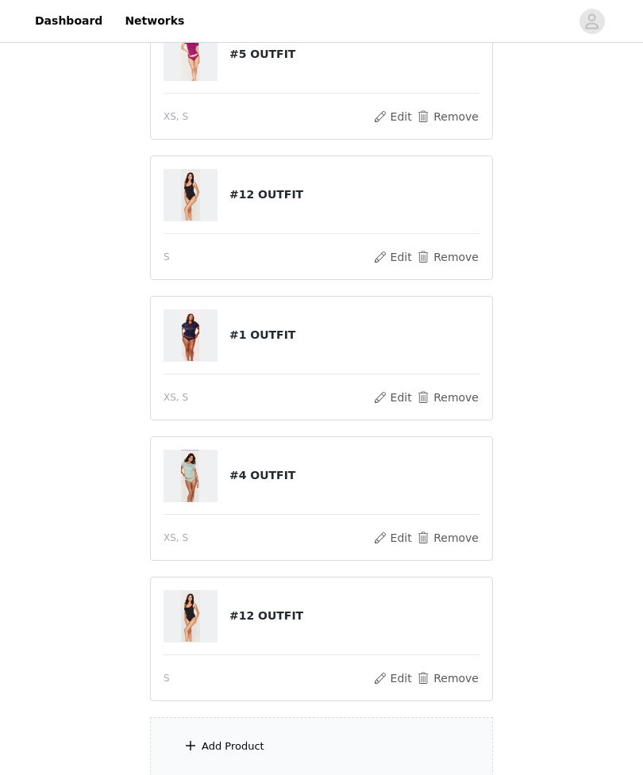
click at [395, 683] on button "Edit" at bounding box center [392, 678] width 40 height 19
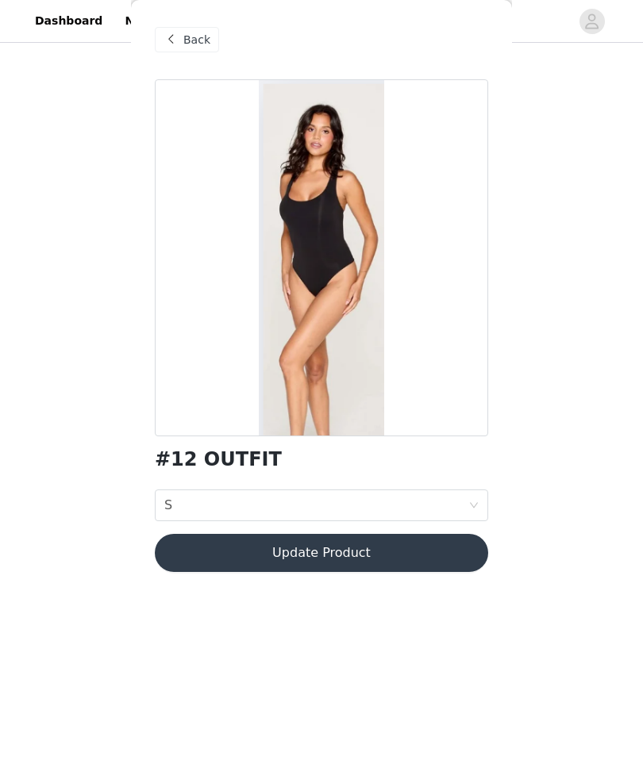
click at [436, 550] on button "Update Product" at bounding box center [321, 553] width 333 height 38
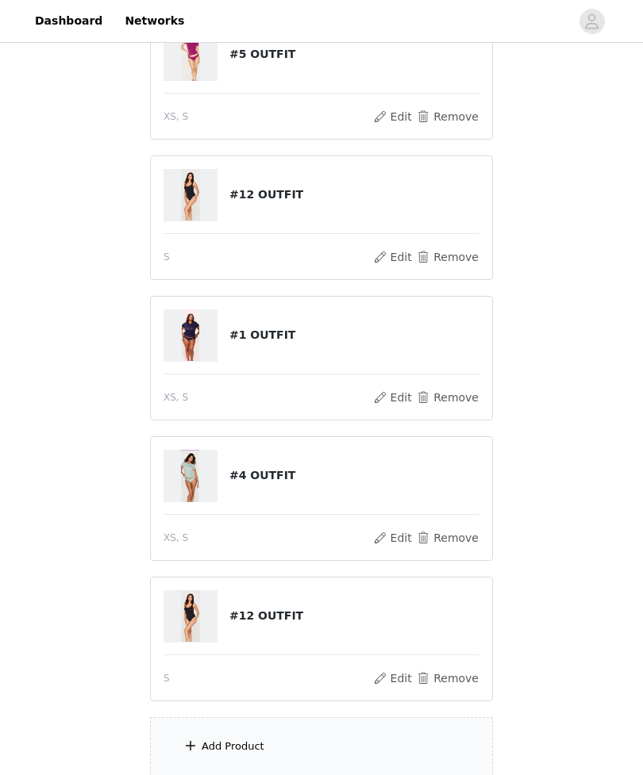
click at [453, 679] on button "Remove" at bounding box center [447, 678] width 63 height 19
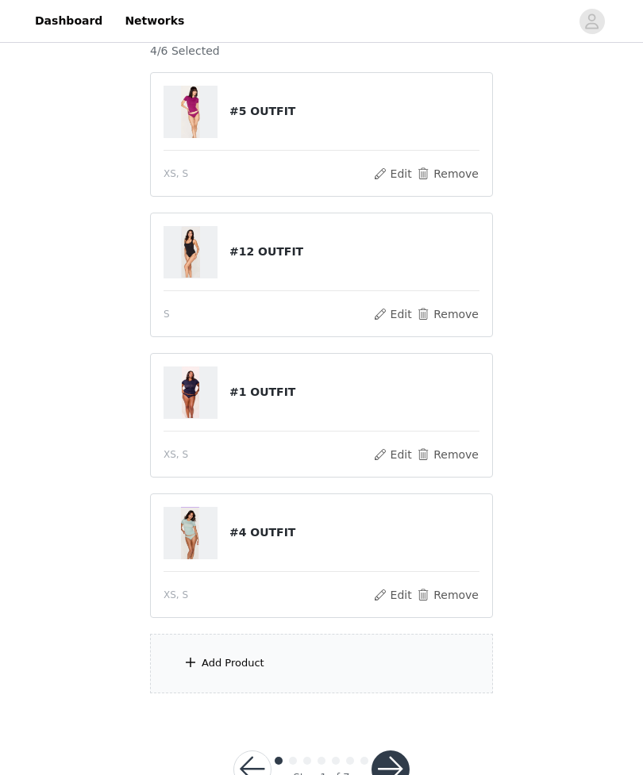
click at [353, 660] on div "Add Product" at bounding box center [321, 663] width 343 height 59
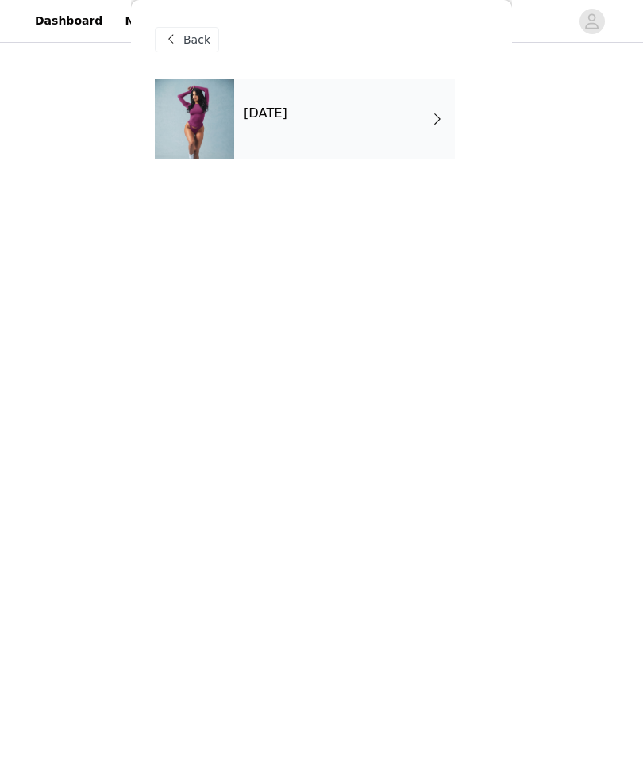
click at [430, 130] on div "[DATE]" at bounding box center [344, 118] width 221 height 79
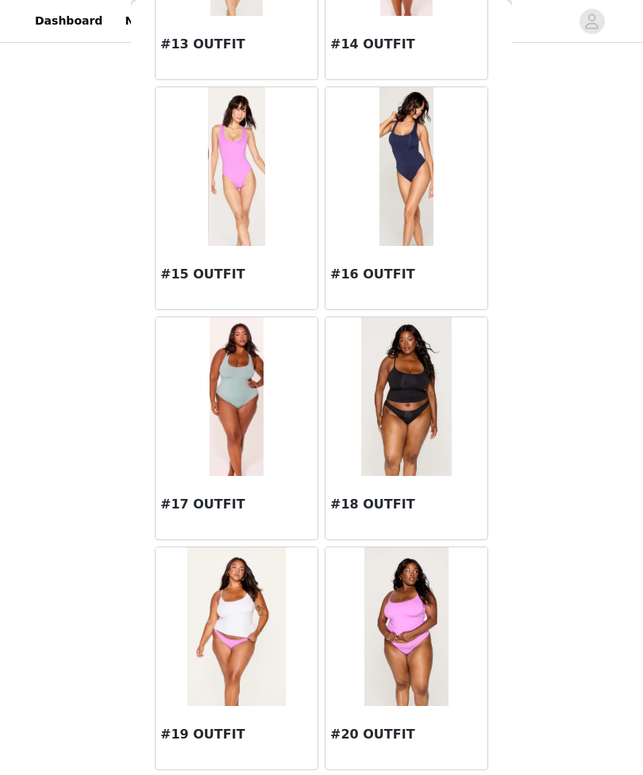
scroll to position [1602, 0]
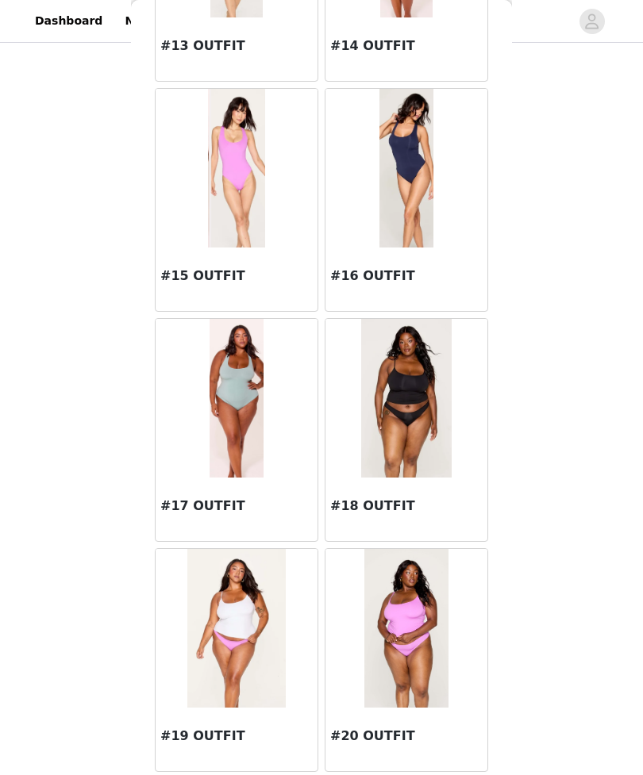
click at [427, 398] on img at bounding box center [406, 398] width 91 height 159
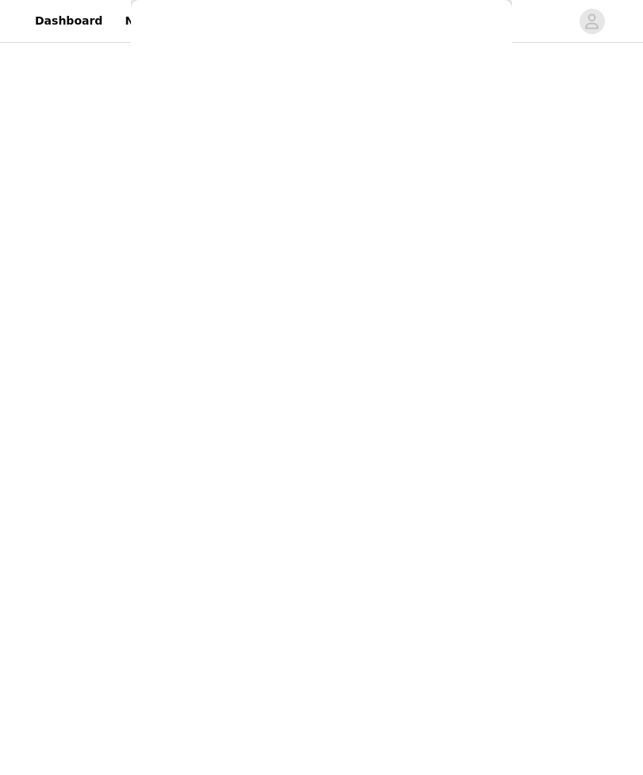
scroll to position [0, 0]
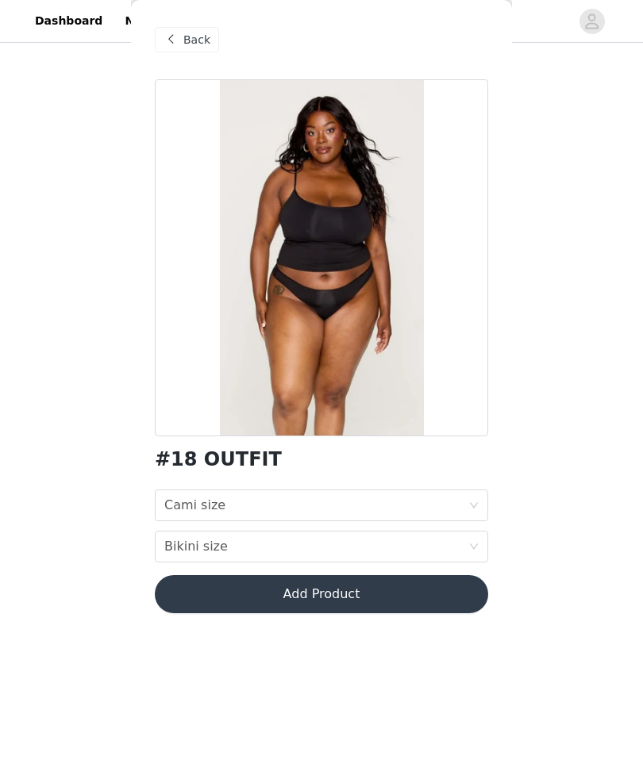
click at [423, 501] on div "Cami size Cami size" at bounding box center [316, 505] width 304 height 30
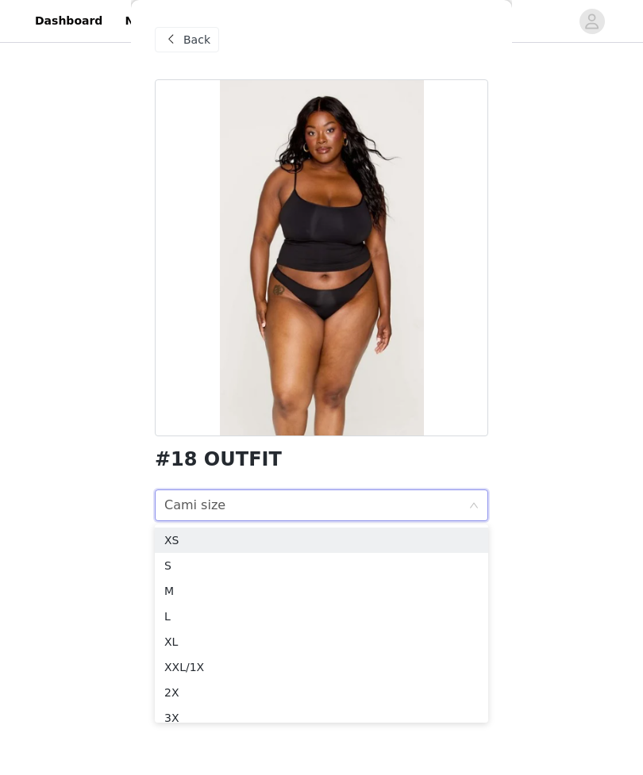
click at [329, 549] on li "XS" at bounding box center [321, 540] width 333 height 25
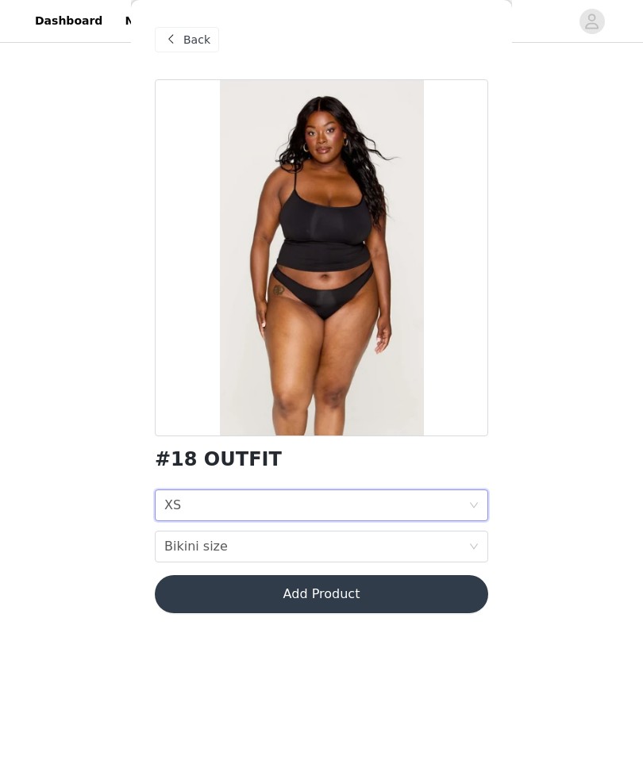
click at [368, 547] on div "Bikini size Bikini size" at bounding box center [316, 547] width 304 height 30
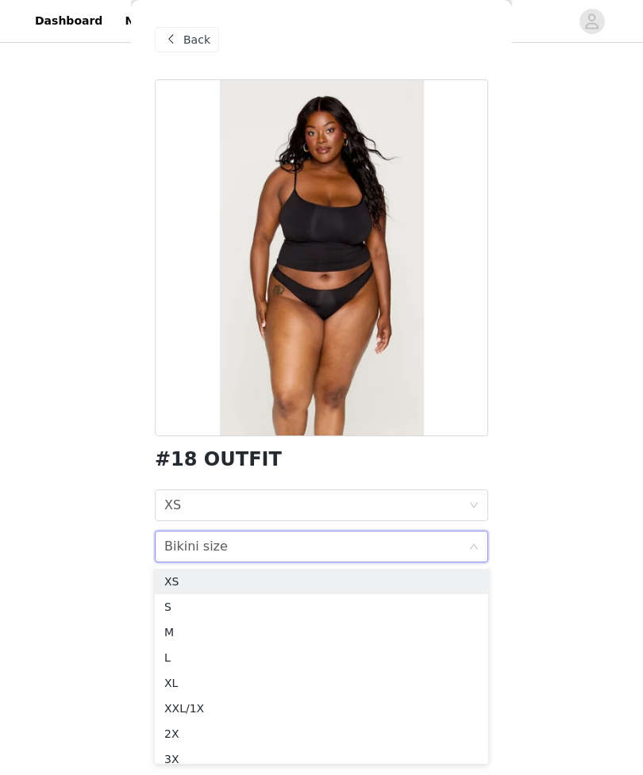
click at [329, 598] on div "S" at bounding box center [321, 606] width 314 height 17
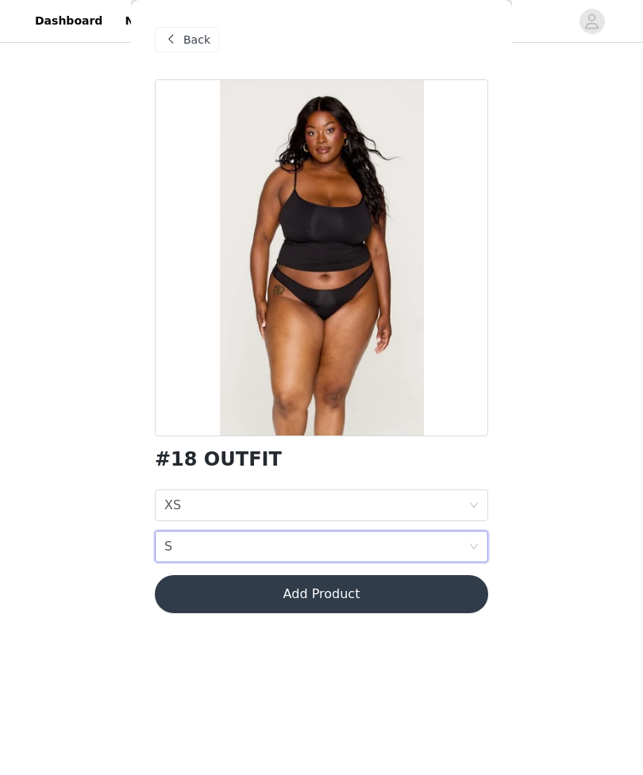
click at [402, 587] on button "Add Product" at bounding box center [321, 594] width 333 height 38
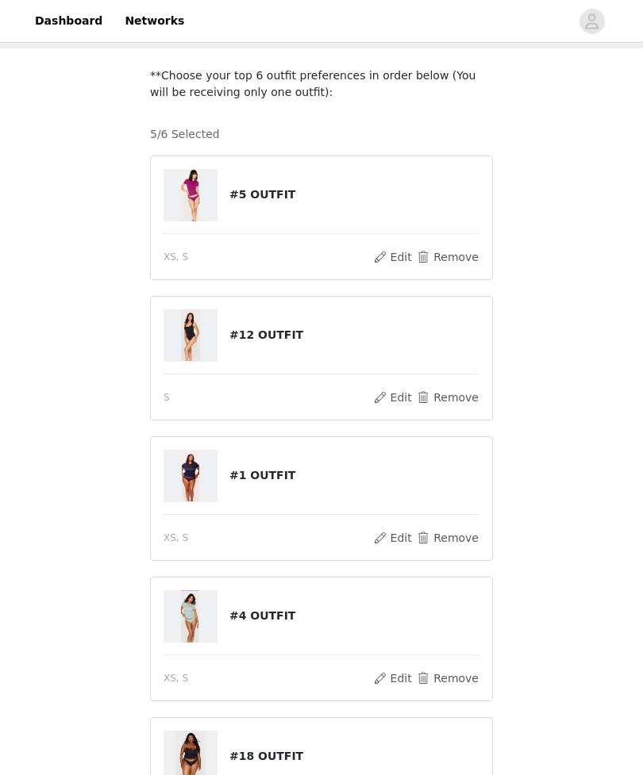
scroll to position [304, 0]
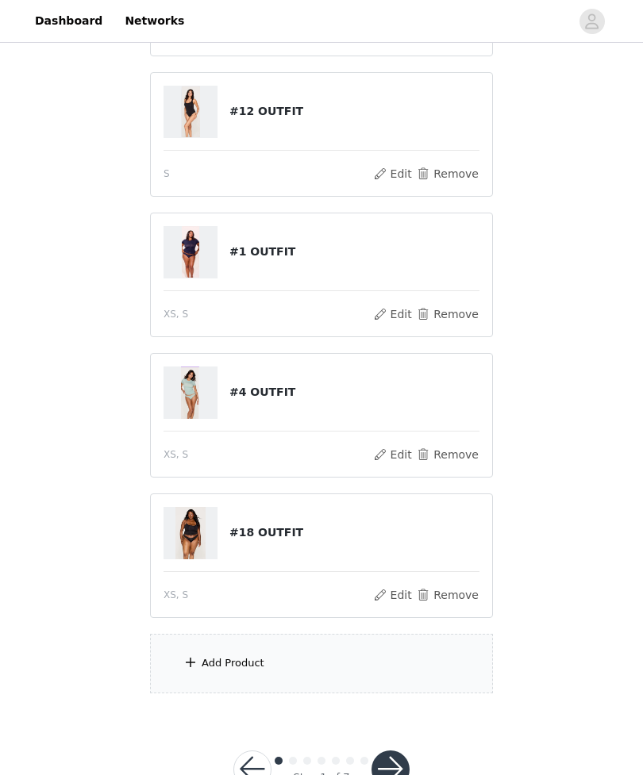
click at [399, 767] on button "button" at bounding box center [390, 769] width 38 height 38
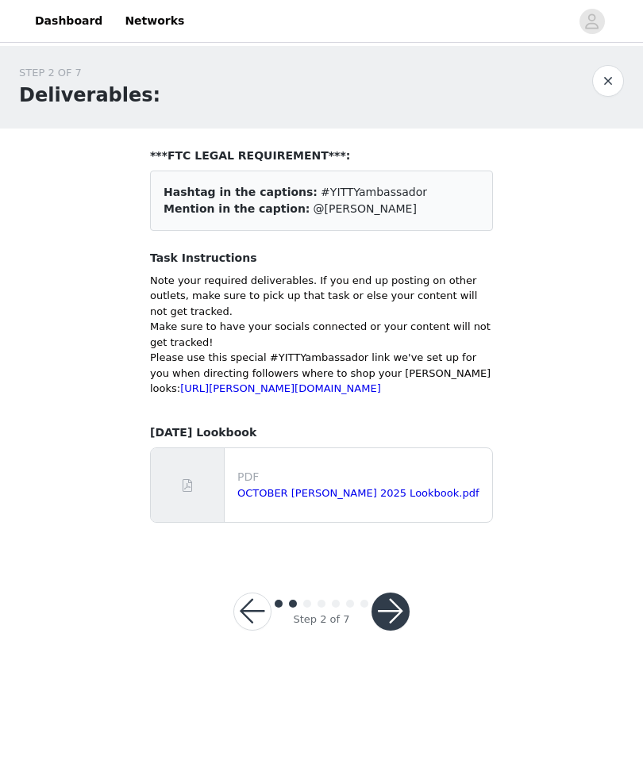
click at [378, 499] on link "OCTOBER [PERSON_NAME] 2025 Lookbook.pdf" at bounding box center [357, 493] width 241 height 12
click at [389, 629] on button "button" at bounding box center [390, 612] width 38 height 38
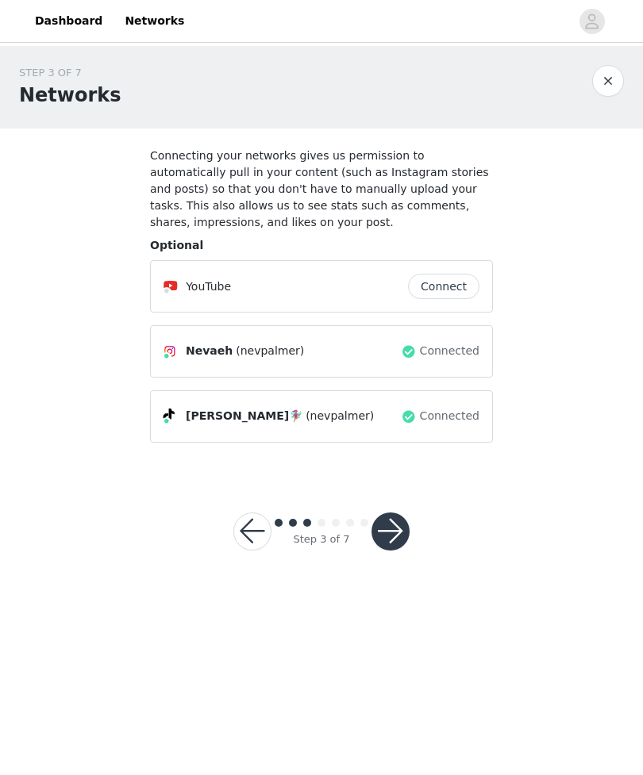
click at [392, 527] on button "button" at bounding box center [390, 531] width 38 height 38
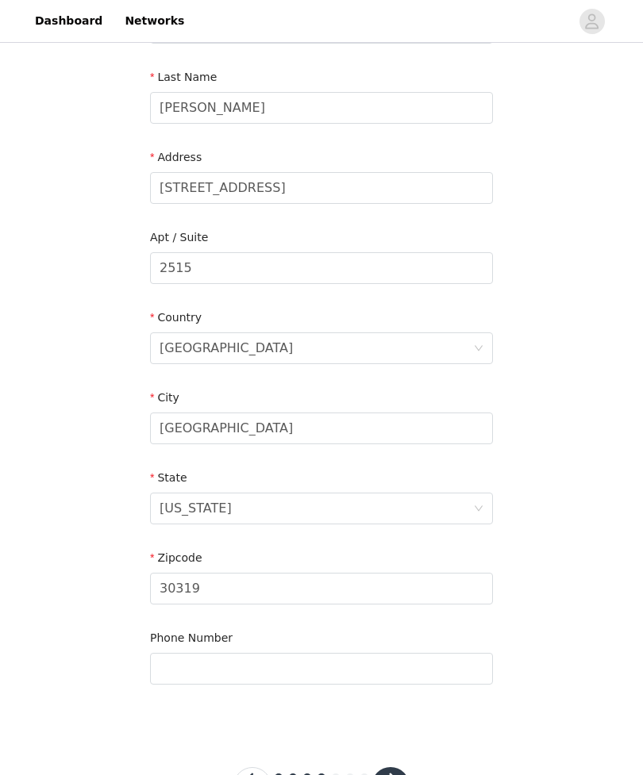
scroll to position [272, 0]
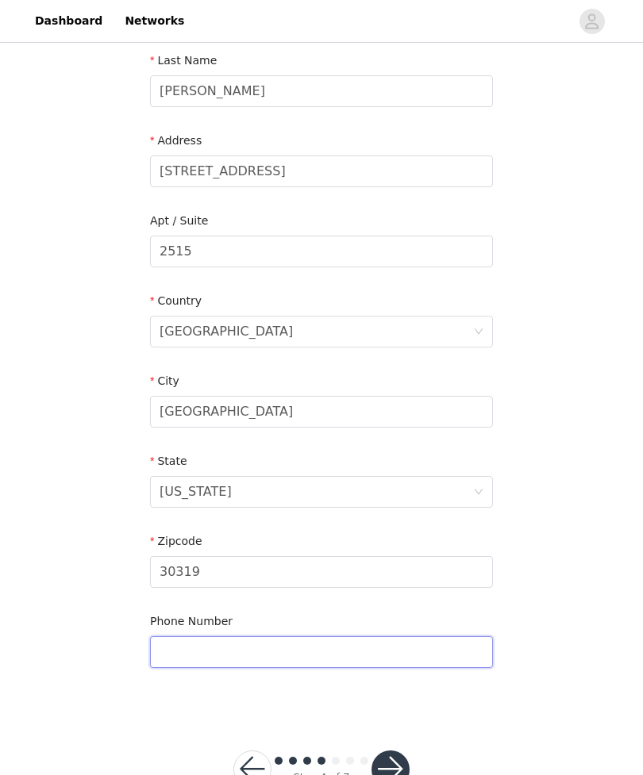
click at [373, 639] on input "text" at bounding box center [321, 652] width 343 height 32
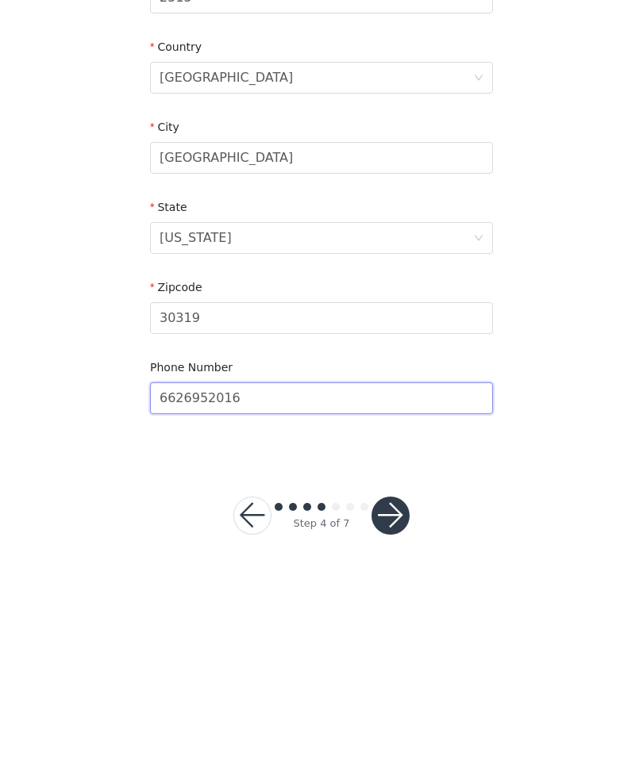
type input "6626952016"
click at [401, 700] on button "button" at bounding box center [390, 719] width 38 height 38
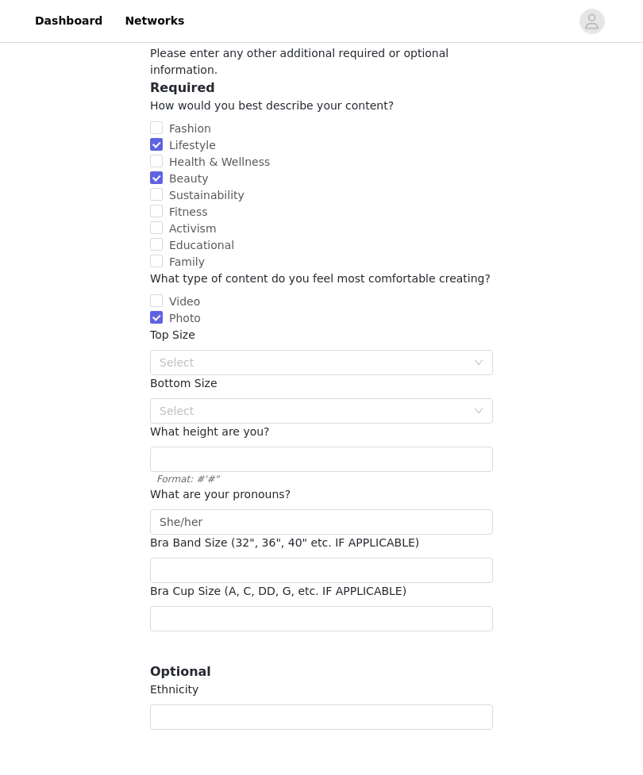
scroll to position [102, 0]
click at [464, 355] on div "Select" at bounding box center [312, 363] width 306 height 16
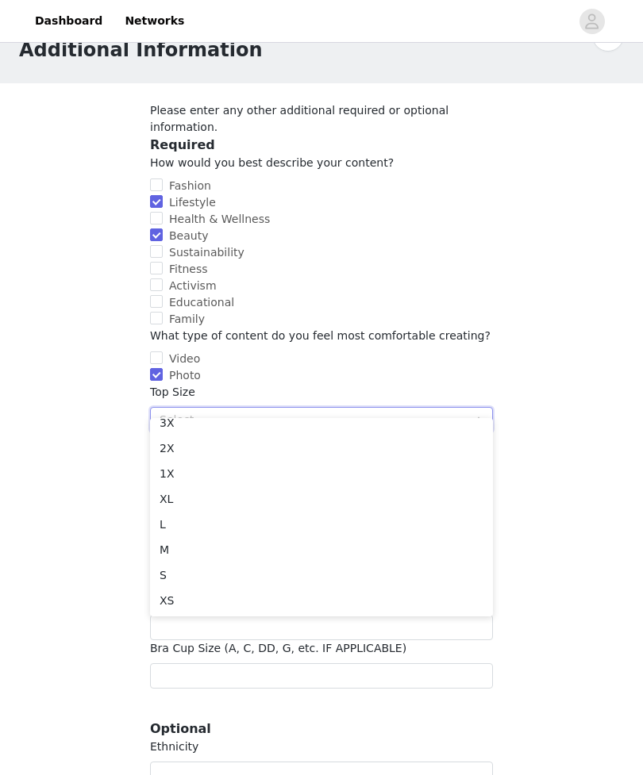
scroll to position [87, 0]
click at [194, 601] on li "XS" at bounding box center [321, 600] width 343 height 25
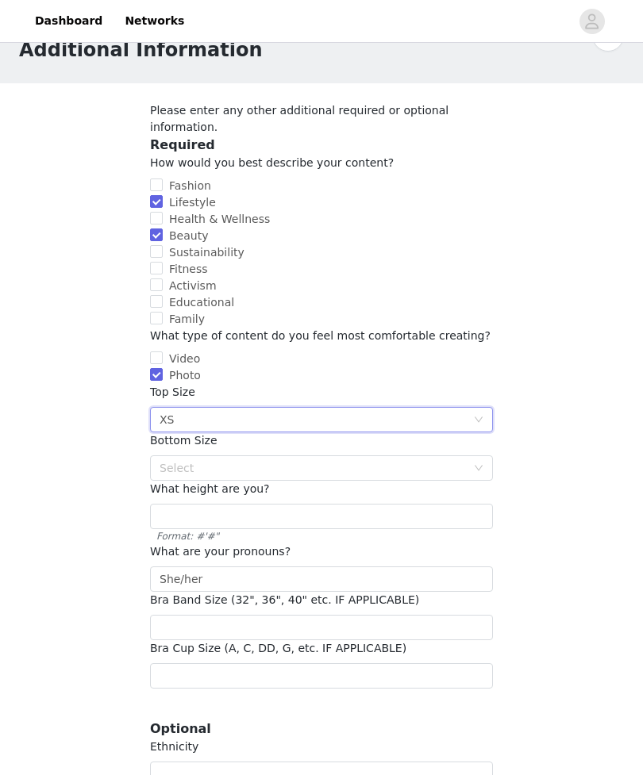
click at [305, 460] on div "Select" at bounding box center [312, 468] width 306 height 16
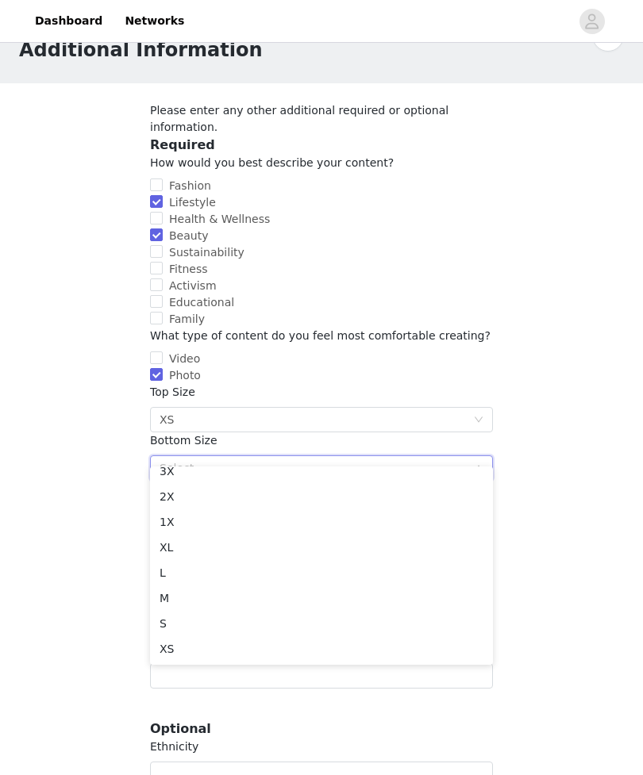
click at [215, 621] on li "S" at bounding box center [321, 623] width 343 height 25
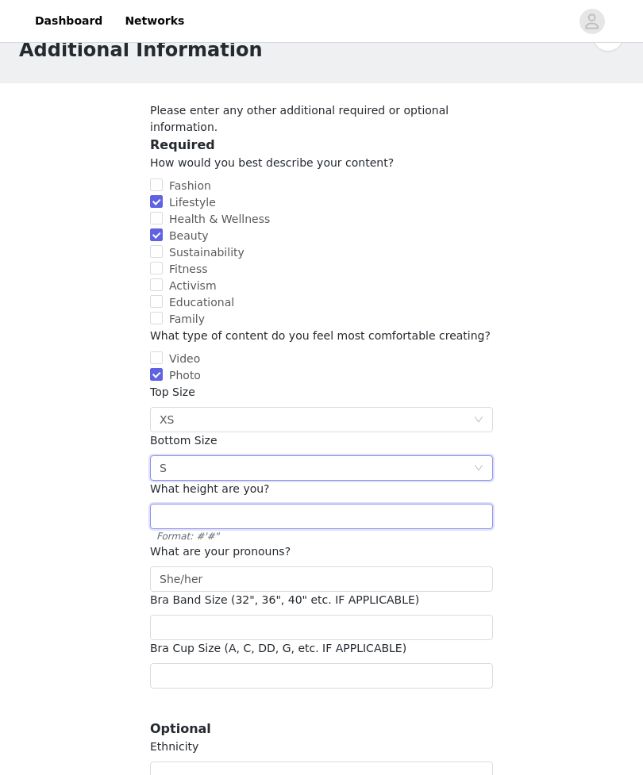
click at [366, 504] on input "text" at bounding box center [321, 516] width 343 height 25
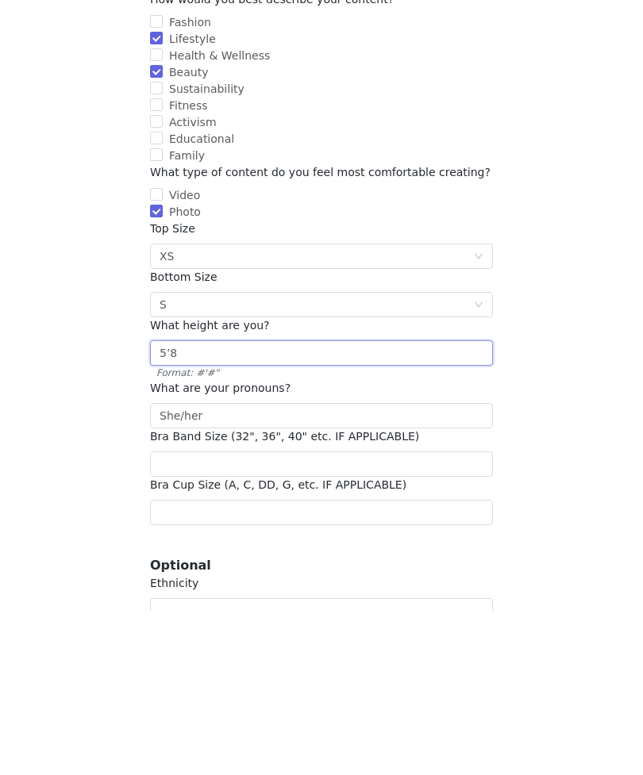
type input "5’8"
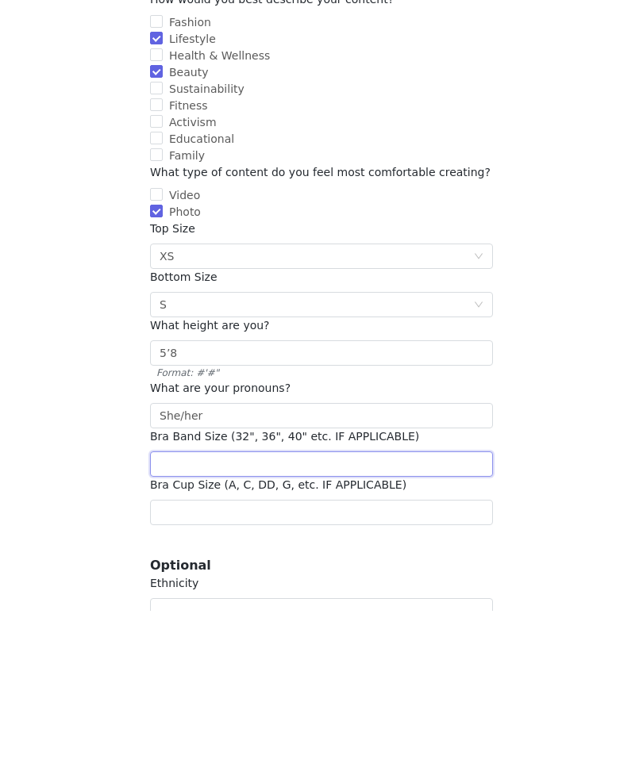
click at [436, 616] on input "number" at bounding box center [321, 628] width 343 height 25
type input "33"
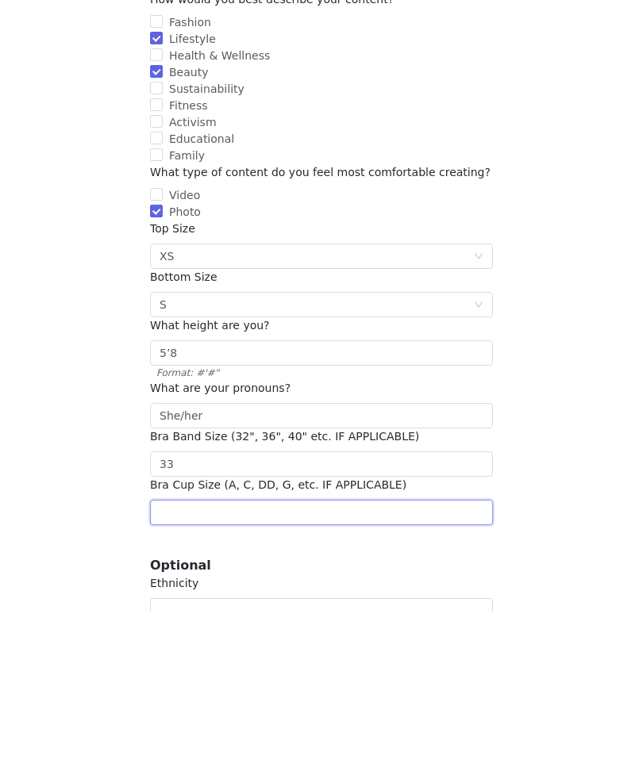
click at [309, 664] on input "text" at bounding box center [321, 676] width 343 height 25
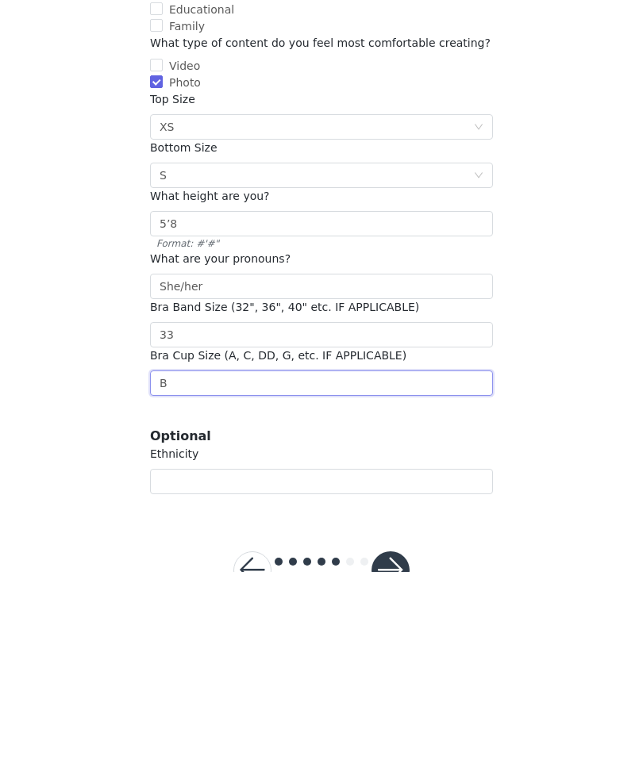
scroll to position [172, 0]
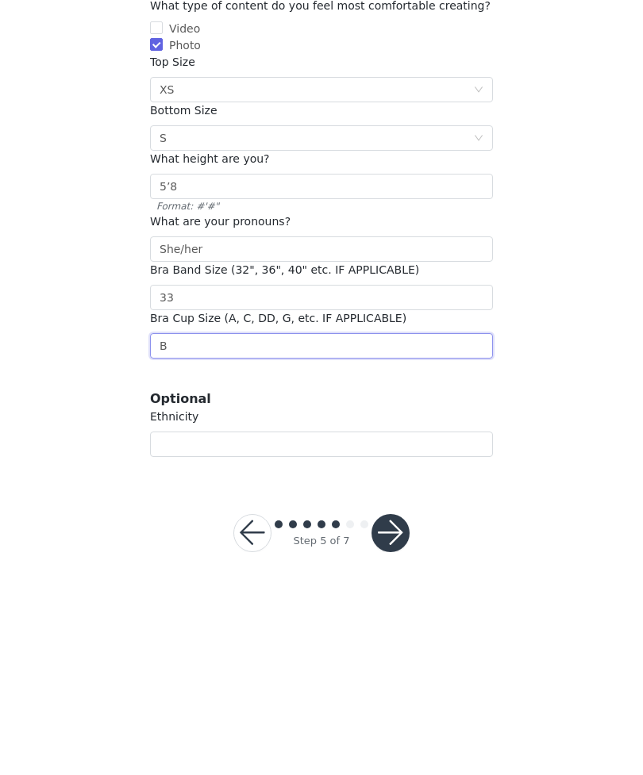
type input "B"
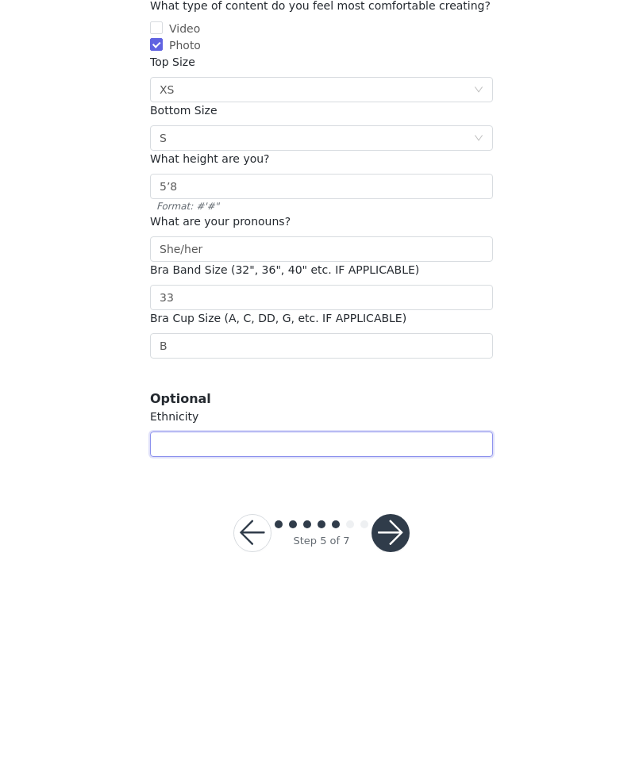
click at [382, 635] on input "text" at bounding box center [321, 647] width 343 height 25
type input "[DEMOGRAPHIC_DATA]"
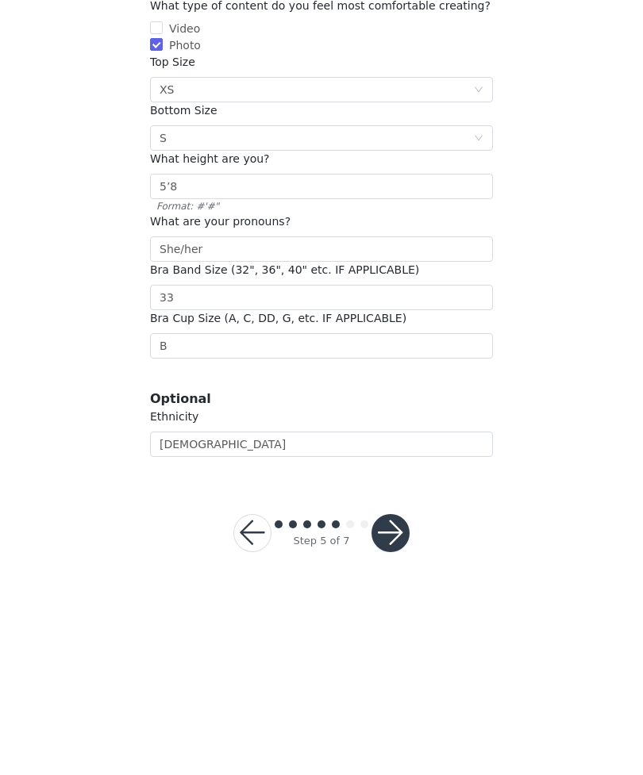
click at [393, 717] on button "button" at bounding box center [390, 736] width 38 height 38
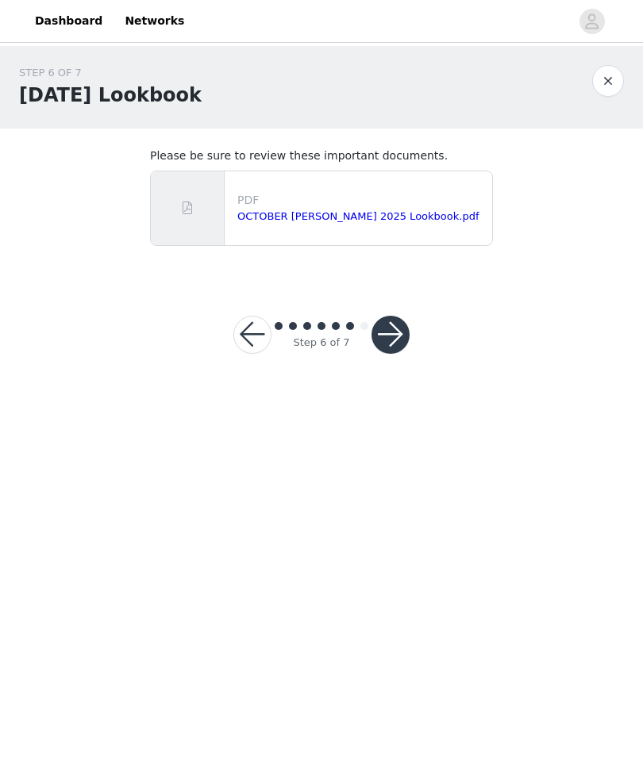
click at [391, 333] on button "button" at bounding box center [390, 335] width 38 height 38
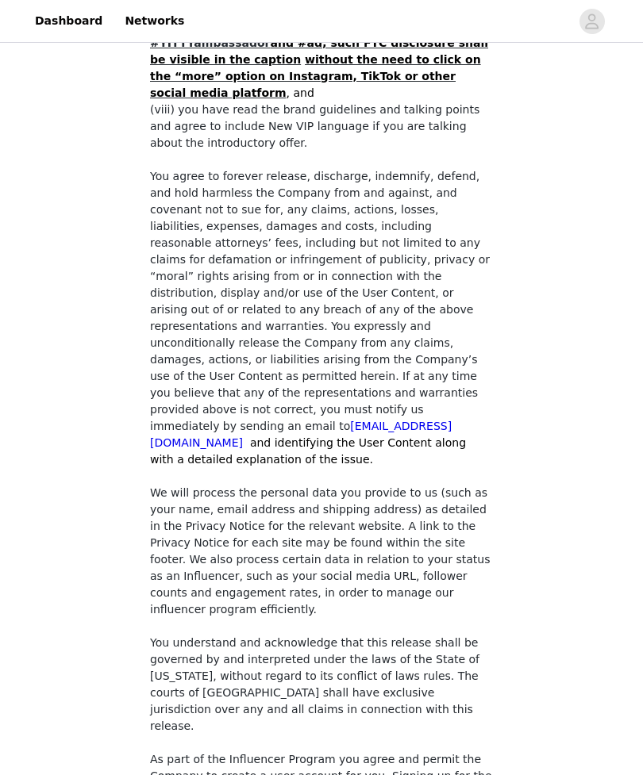
scroll to position [1157, 0]
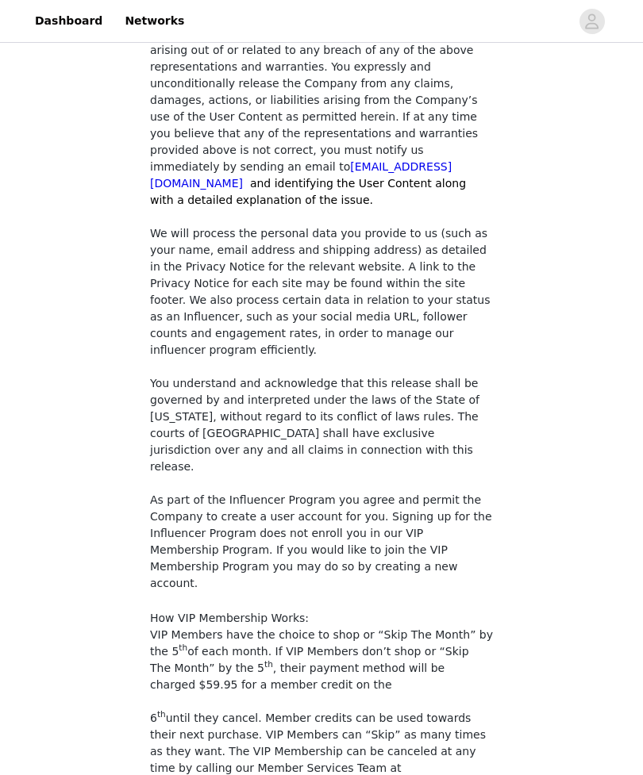
checkbox input "true"
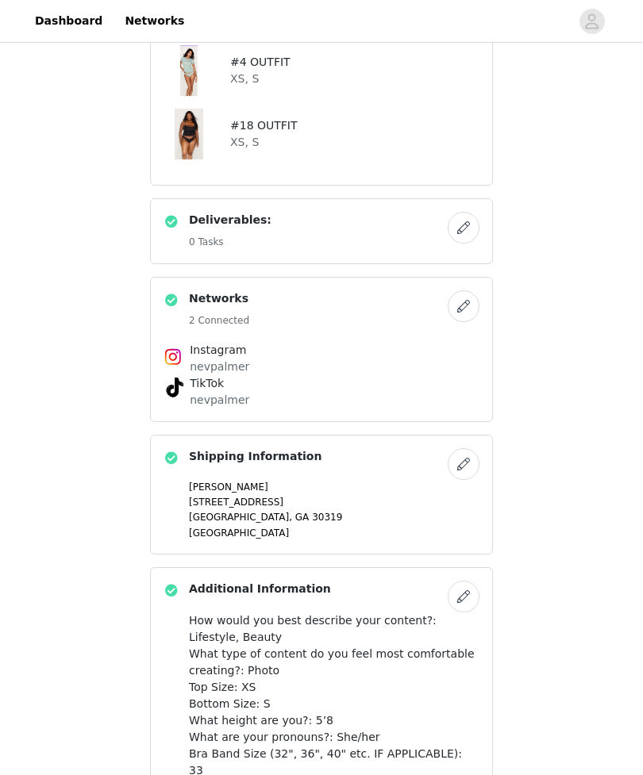
scroll to position [805, 0]
click at [426, 231] on div "Deliverables: 0 Tasks" at bounding box center [305, 231] width 284 height 39
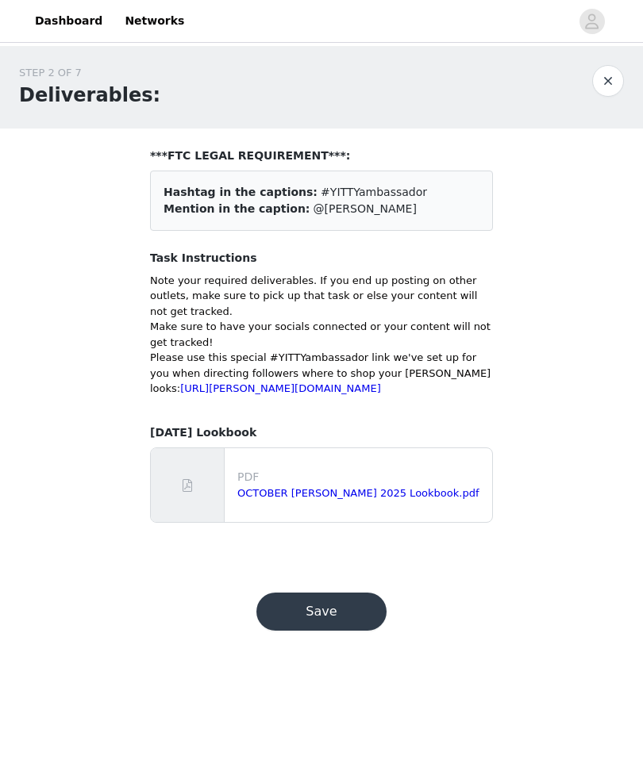
click at [356, 619] on button "Save" at bounding box center [321, 612] width 130 height 38
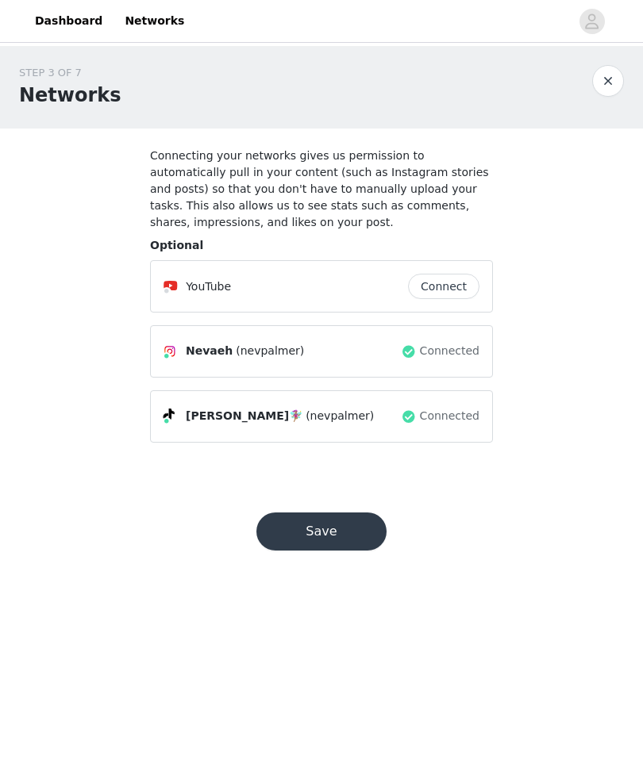
click at [609, 79] on button "button" at bounding box center [608, 81] width 32 height 32
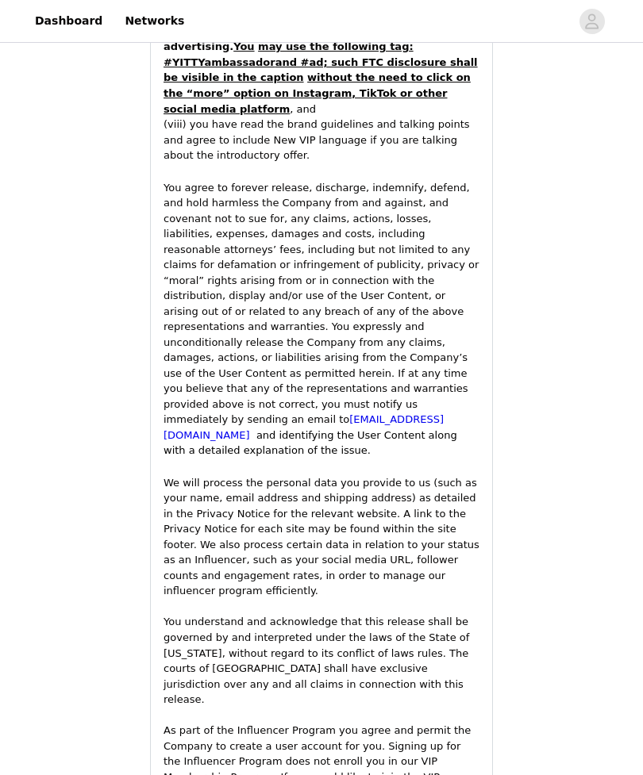
scroll to position [2599, 0]
